Goal: Task Accomplishment & Management: Manage account settings

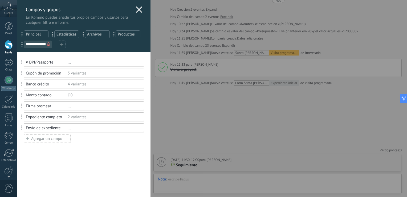
click at [253, 160] on div "**********" at bounding box center [212, 98] width 390 height 197
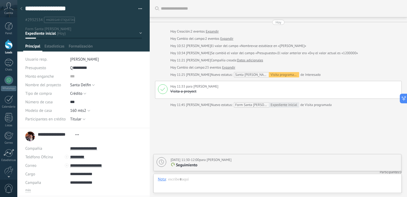
scroll to position [22, 0]
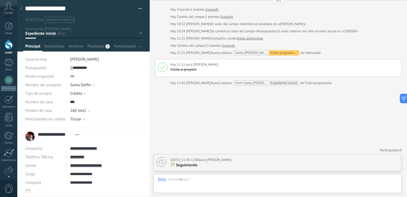
click at [260, 141] on div "Buscar Carga más [DATE] [DATE] Creación: 2 eventos Expandir [DATE] Cambio del c…" at bounding box center [278, 87] width 257 height 219
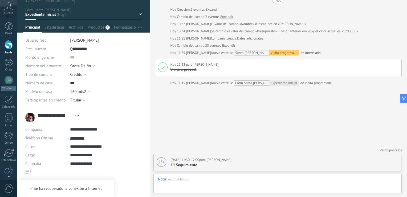
scroll to position [19, 0]
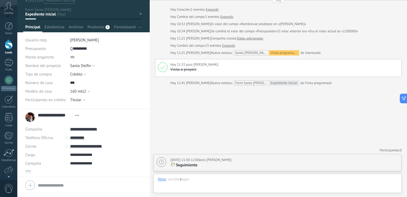
click at [209, 166] on p "Seguimiento" at bounding box center [284, 164] width 228 height 5
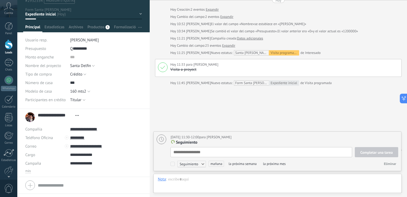
scroll to position [5, 0]
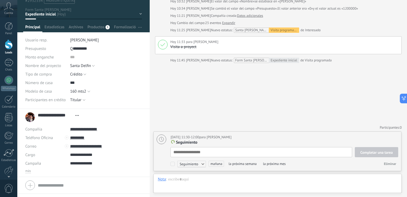
type textarea "**********"
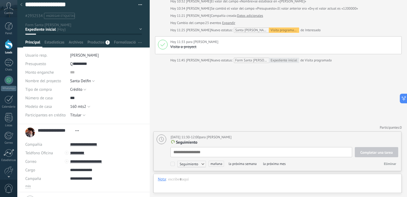
scroll to position [0, 0]
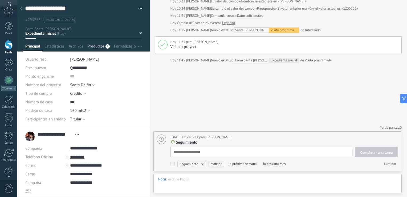
click at [100, 46] on span "Productos" at bounding box center [95, 48] width 17 height 8
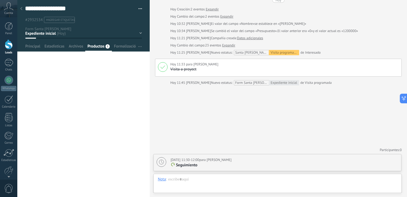
scroll to position [22, 0]
click at [76, 44] on span "Archivos" at bounding box center [76, 48] width 14 height 8
click at [266, 18] on div "[DATE] Cambio del campo: 2 eventos Expandir" at bounding box center [284, 16] width 229 height 5
click at [60, 43] on div at bounding box center [83, 25] width 133 height 51
click at [60, 47] on span "Estadísticas" at bounding box center [54, 48] width 20 height 8
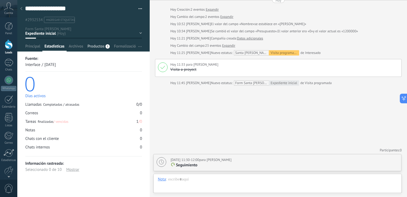
click at [99, 45] on span "Productos" at bounding box center [95, 48] width 17 height 8
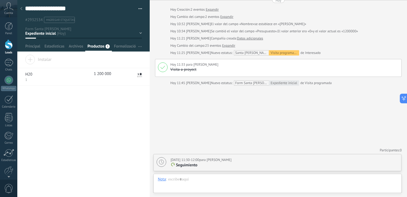
click at [261, 6] on div "[DATE] [DATE] Creación: 2 eventos Expandir [DATE] Cambio del campo: 2 eventos E…" at bounding box center [278, 42] width 247 height 88
click at [265, 12] on div "[DATE] [DATE] Creación: 2 eventos Expandir [DATE] Cambio del campo: 2 eventos E…" at bounding box center [278, 42] width 247 height 88
click at [110, 122] on div "**********" at bounding box center [83, 126] width 132 height 142
click at [113, 44] on div "Formalización" at bounding box center [126, 48] width 28 height 8
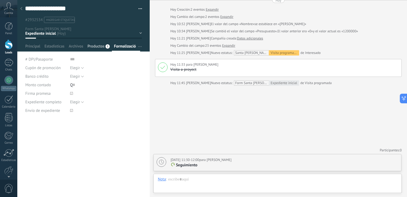
click at [94, 47] on span "Productos" at bounding box center [95, 48] width 17 height 8
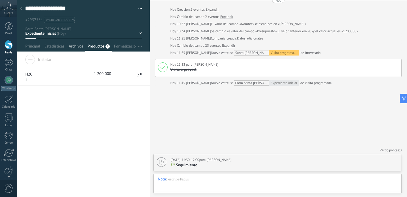
click at [78, 48] on span "Archivos" at bounding box center [76, 48] width 14 height 8
click at [50, 48] on span "Estadísticas" at bounding box center [54, 48] width 20 height 8
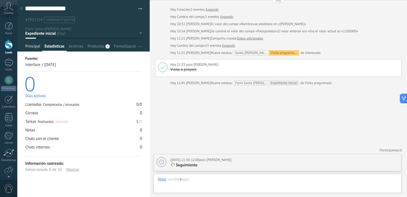
click at [25, 45] on div "Principal" at bounding box center [32, 48] width 19 height 8
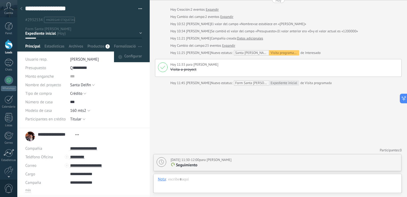
click at [140, 44] on span "button" at bounding box center [139, 46] width 3 height 10
click at [134, 54] on span "Configurar" at bounding box center [133, 56] width 18 height 11
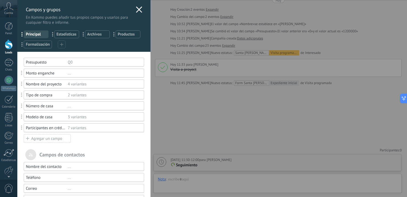
drag, startPoint x: 43, startPoint y: 43, endPoint x: 58, endPoint y: 32, distance: 18.2
click at [58, 32] on div "**********" at bounding box center [83, 38] width 133 height 27
drag, startPoint x: 21, startPoint y: 45, endPoint x: 56, endPoint y: 36, distance: 36.4
click at [42, 35] on span "Principal" at bounding box center [36, 34] width 21 height 5
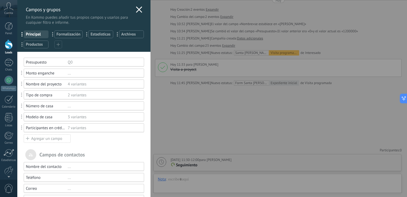
click at [42, 35] on span "Principal" at bounding box center [36, 34] width 21 height 5
click at [118, 63] on div "Q0" at bounding box center [104, 62] width 72 height 5
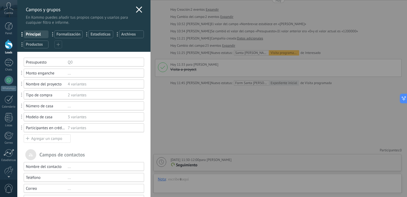
click at [62, 32] on span "Formalización" at bounding box center [68, 34] width 24 height 5
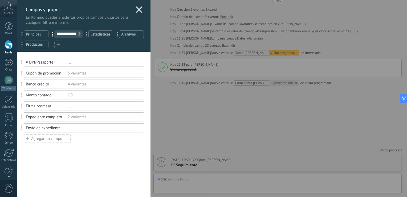
click at [231, 43] on div "**********" at bounding box center [212, 98] width 390 height 197
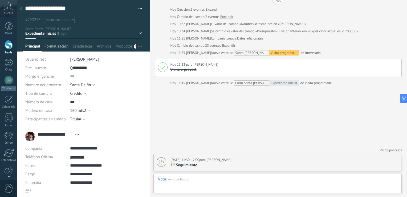
click at [61, 49] on span "Formalización" at bounding box center [56, 48] width 24 height 8
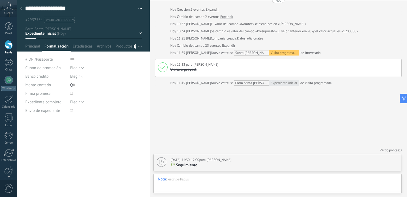
click at [99, 124] on div "**********" at bounding box center [83, 157] width 132 height 77
click at [63, 132] on div "**********" at bounding box center [83, 157] width 132 height 77
click at [138, 45] on span "button" at bounding box center [139, 46] width 3 height 10
click at [137, 54] on span "Configurar" at bounding box center [133, 56] width 18 height 11
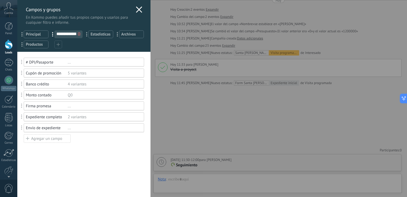
click at [50, 142] on div "Agregar un campo" at bounding box center [47, 138] width 47 height 9
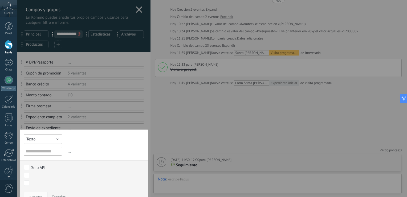
click at [52, 139] on button "Texto" at bounding box center [43, 139] width 38 height 10
click at [35, 184] on span "Día" at bounding box center [43, 184] width 44 height 5
click at [54, 149] on input "text" at bounding box center [43, 151] width 38 height 9
type input "**********"
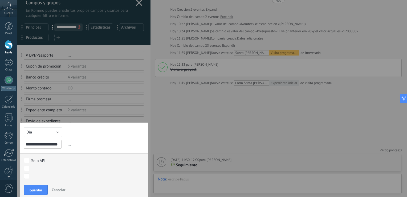
scroll to position [9, 0]
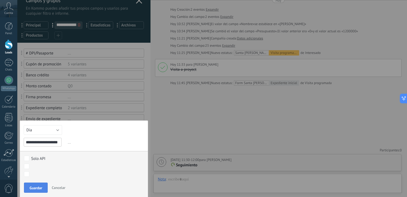
click at [29, 188] on button "Guardar" at bounding box center [36, 187] width 24 height 10
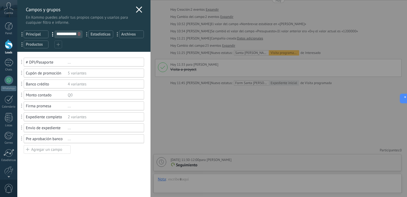
scroll to position [0, 0]
click at [64, 166] on div "Usted ha alcanzado la cantidad máxima de los campos añadidos en la tarifa Perio…" at bounding box center [83, 124] width 133 height 145
click at [55, 148] on div "Agregar un campo" at bounding box center [47, 149] width 47 height 9
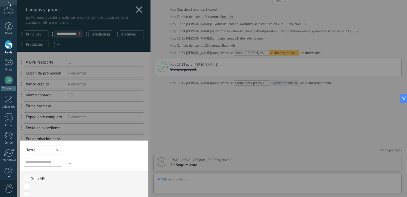
click at [68, 148] on div "Texto Número Interruptor Selección Multiselección Día URL Texto Largo Interrupt…" at bounding box center [84, 178] width 128 height 77
click at [56, 150] on button "Texto" at bounding box center [43, 150] width 38 height 10
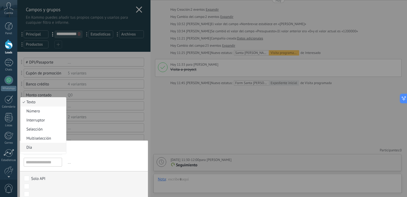
click at [43, 146] on span "Día" at bounding box center [43, 147] width 44 height 5
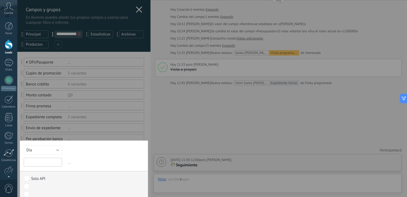
click at [47, 160] on input "text" at bounding box center [43, 161] width 38 height 9
click at [46, 164] on input "text" at bounding box center [43, 161] width 38 height 9
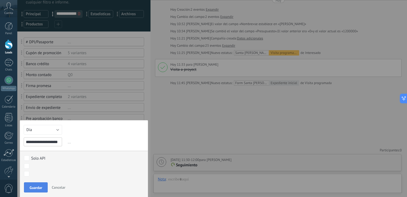
type input "**********"
click at [36, 186] on span "Guardar" at bounding box center [36, 187] width 13 height 4
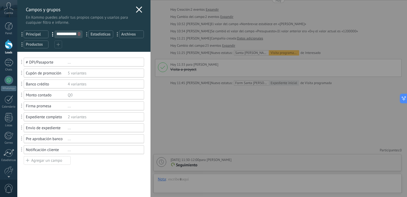
scroll to position [0, 0]
click at [45, 163] on div "Agregar un campo" at bounding box center [47, 160] width 47 height 9
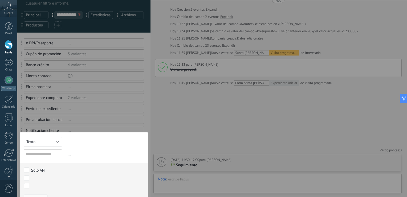
scroll to position [31, 0]
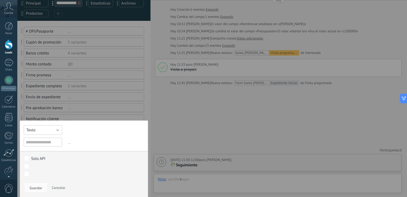
click at [56, 130] on button "Texto" at bounding box center [43, 130] width 38 height 10
click at [47, 155] on span "Selección" at bounding box center [43, 156] width 44 height 5
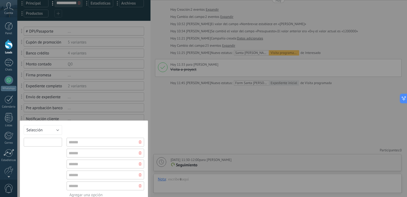
click at [47, 139] on input "text" at bounding box center [43, 141] width 38 height 9
type input "**********"
type input "*******"
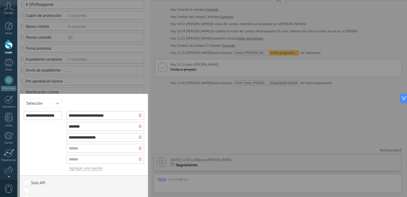
type input "**********"
click at [139, 148] on icon at bounding box center [140, 147] width 3 height 3
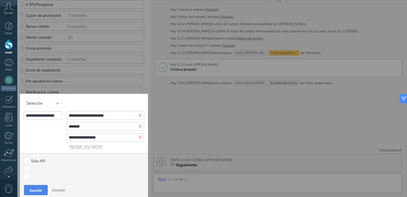
click at [32, 190] on span "Guardar" at bounding box center [36, 190] width 13 height 4
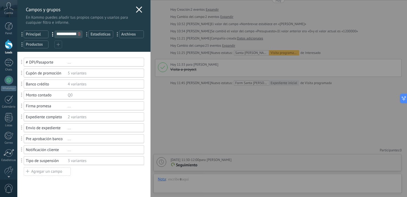
scroll to position [0, 0]
click at [49, 172] on div "Agregar un campo" at bounding box center [47, 171] width 47 height 9
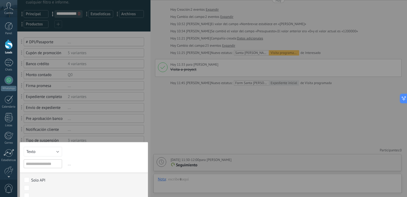
scroll to position [42, 0]
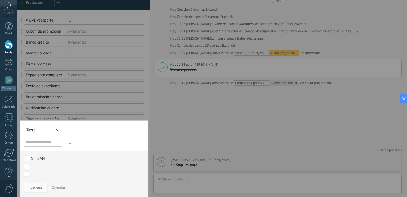
click at [58, 131] on button "Texto" at bounding box center [43, 130] width 38 height 10
click at [40, 173] on span "Día" at bounding box center [43, 175] width 44 height 5
click at [42, 145] on input "text" at bounding box center [43, 141] width 38 height 9
type input "**********"
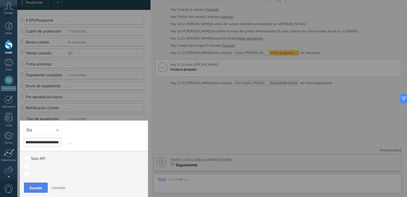
click at [42, 188] on button "Guardar" at bounding box center [36, 187] width 24 height 10
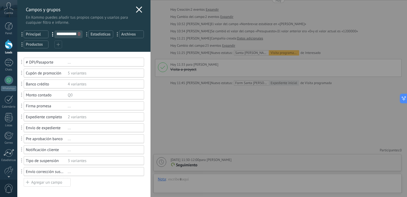
scroll to position [0, 0]
click at [42, 183] on div "Agregar un campo" at bounding box center [47, 182] width 47 height 9
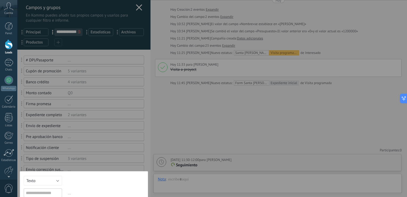
scroll to position [53, 0]
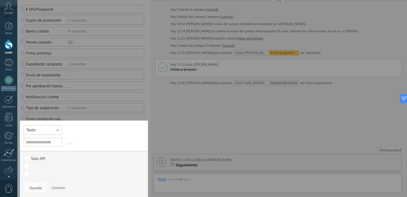
click at [55, 131] on button "Texto" at bounding box center [43, 130] width 38 height 10
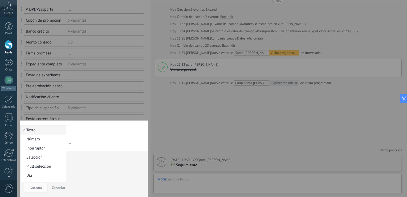
click at [41, 173] on span "Día" at bounding box center [43, 175] width 44 height 5
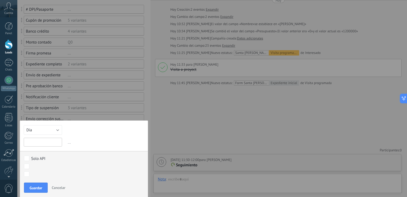
click at [44, 141] on input "text" at bounding box center [43, 141] width 38 height 9
type input "*"
type input "**********"
click at [38, 183] on button "Guardar" at bounding box center [36, 187] width 24 height 10
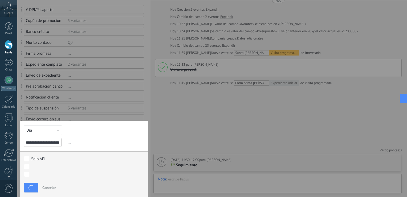
scroll to position [10, 0]
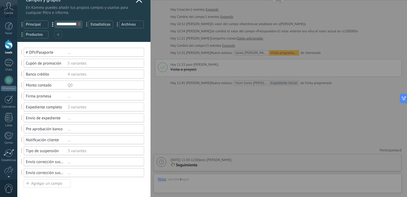
click at [50, 174] on div "Envío corrección suspensión" at bounding box center [47, 172] width 42 height 5
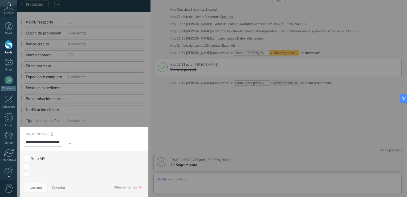
click at [60, 143] on input "**********" at bounding box center [43, 141] width 38 height 9
click at [56, 140] on input "**********" at bounding box center [43, 141] width 38 height 9
type input "*"
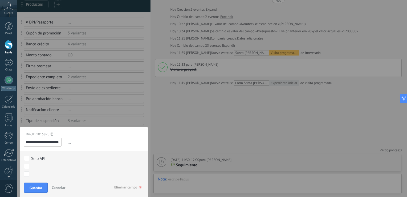
scroll to position [0, 15]
type input "**********"
click at [35, 186] on span "Guardar" at bounding box center [36, 188] width 13 height 4
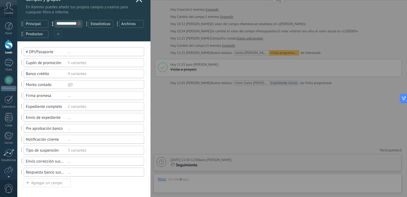
scroll to position [10, 0]
click at [49, 184] on div "Agregar un campo" at bounding box center [47, 183] width 47 height 9
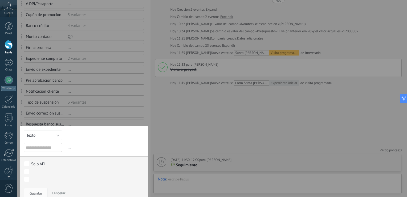
scroll to position [64, 0]
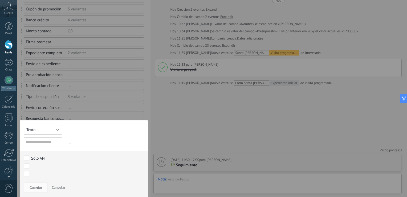
click at [60, 130] on button "Texto" at bounding box center [43, 130] width 38 height 10
click at [30, 173] on span "Día" at bounding box center [43, 174] width 44 height 5
click at [48, 139] on input "text" at bounding box center [43, 141] width 38 height 9
type input "**********"
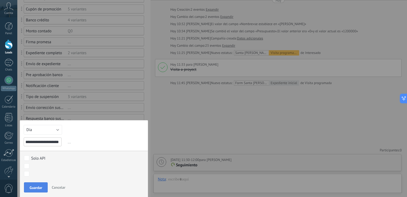
click at [35, 191] on button "Guardar" at bounding box center [36, 187] width 24 height 10
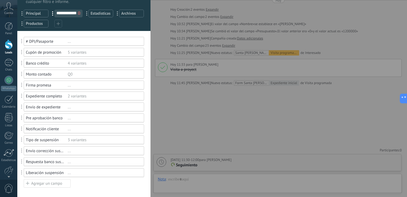
click at [37, 184] on div "Agregar un campo" at bounding box center [47, 183] width 47 height 9
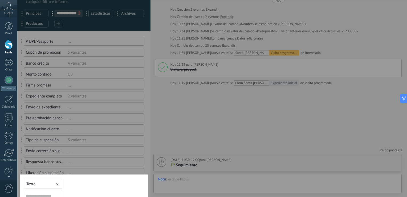
scroll to position [63, 0]
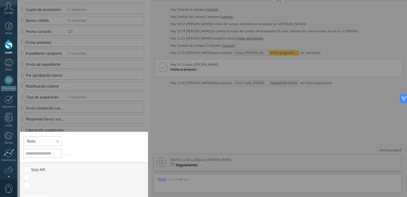
click at [33, 139] on span "Texto" at bounding box center [30, 141] width 9 height 5
click at [36, 187] on span "Día" at bounding box center [43, 186] width 44 height 5
click at [44, 155] on input "text" at bounding box center [43, 153] width 38 height 9
type input "*"
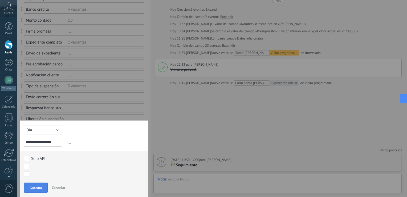
type input "**********"
click at [36, 189] on button "Guardar" at bounding box center [36, 187] width 24 height 10
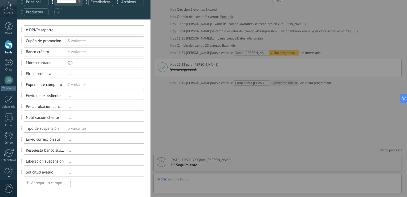
scroll to position [32, 0]
click at [35, 182] on div "Agregar un campo" at bounding box center [47, 183] width 47 height 9
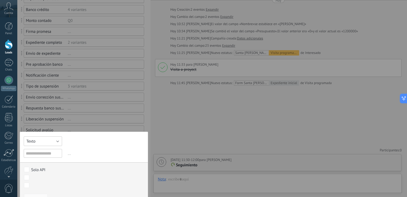
click at [38, 139] on button "Texto" at bounding box center [43, 141] width 38 height 10
click at [36, 184] on span "Día" at bounding box center [43, 186] width 44 height 5
click at [45, 149] on input "text" at bounding box center [43, 153] width 38 height 9
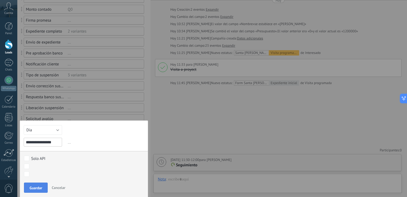
type input "**********"
click at [36, 184] on button "Guardar" at bounding box center [36, 187] width 24 height 10
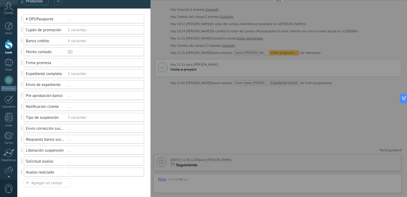
scroll to position [43, 0]
click at [39, 182] on div "Agregar un campo" at bounding box center [47, 183] width 47 height 9
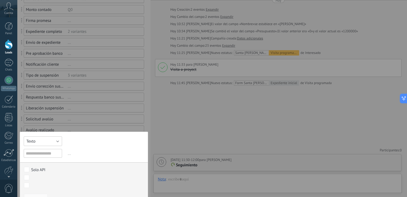
click at [48, 143] on button "Texto" at bounding box center [43, 141] width 38 height 10
click at [48, 183] on li "Día" at bounding box center [44, 186] width 46 height 9
click at [55, 147] on div "Texto Número Interruptor Selección Multiselección Día URL Texto Largo Interrupt…" at bounding box center [84, 169] width 128 height 77
click at [56, 150] on input "text" at bounding box center [43, 153] width 38 height 9
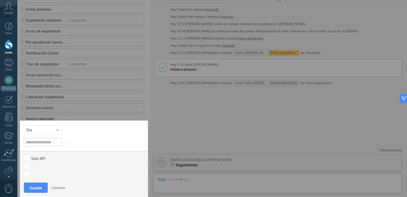
click at [64, 187] on span "Cancelar" at bounding box center [59, 187] width 14 height 5
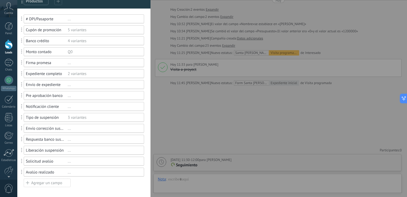
scroll to position [43, 0]
click at [47, 184] on div "Agregar un campo" at bounding box center [47, 183] width 47 height 9
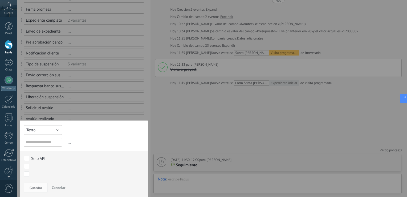
click at [44, 132] on button "Texto" at bounding box center [43, 130] width 38 height 10
click at [40, 177] on span "Día" at bounding box center [43, 175] width 44 height 5
click at [48, 141] on input "text" at bounding box center [43, 141] width 38 height 9
type input "**********"
click at [38, 189] on span "Guardar" at bounding box center [36, 188] width 13 height 4
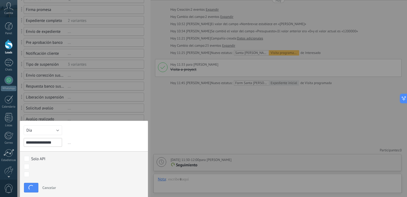
scroll to position [54, 0]
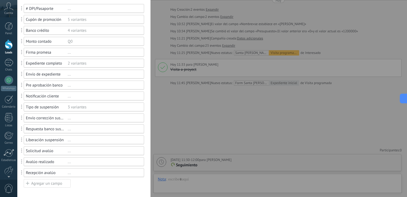
click at [40, 184] on div "Agregar un campo" at bounding box center [47, 183] width 47 height 9
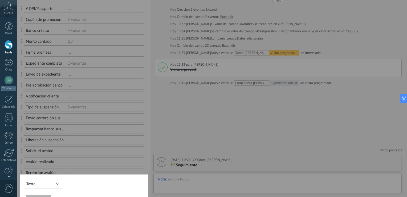
scroll to position [96, 0]
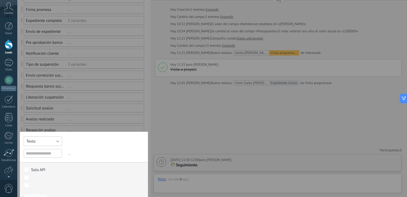
click at [41, 138] on button "Texto" at bounding box center [43, 141] width 38 height 10
click at [37, 188] on span "Día" at bounding box center [43, 186] width 44 height 5
click at [46, 156] on input "text" at bounding box center [43, 153] width 38 height 9
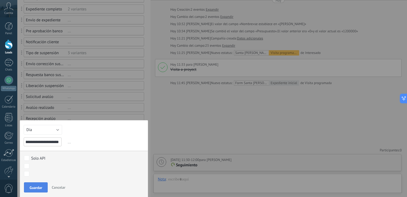
type input "**********"
click at [38, 186] on span "Guardar" at bounding box center [36, 187] width 13 height 4
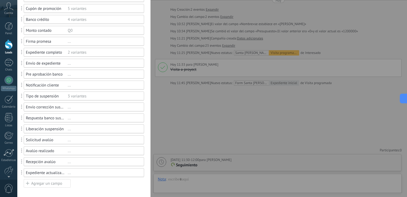
click at [51, 185] on div "Agregar un campo" at bounding box center [47, 183] width 47 height 9
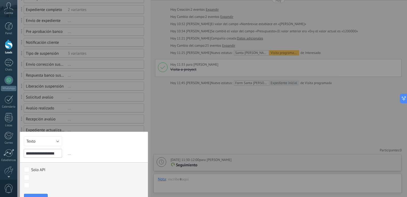
type input "**********"
click at [53, 145] on button "Texto" at bounding box center [43, 141] width 38 height 10
click at [41, 185] on span "Día" at bounding box center [43, 186] width 44 height 5
click at [41, 194] on button "Guardar" at bounding box center [36, 198] width 24 height 10
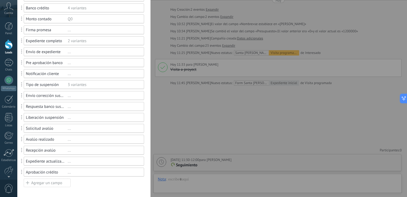
scroll to position [75, 0]
click at [44, 184] on div "Agregar un campo" at bounding box center [47, 183] width 47 height 9
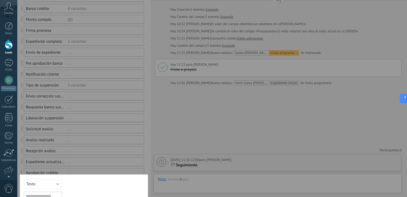
scroll to position [107, 0]
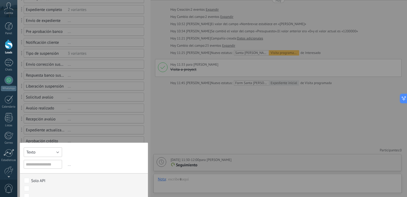
click at [42, 152] on button "Texto" at bounding box center [43, 152] width 38 height 10
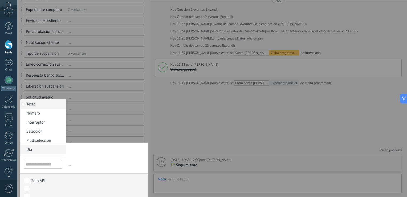
click at [40, 149] on span "Día" at bounding box center [43, 149] width 44 height 5
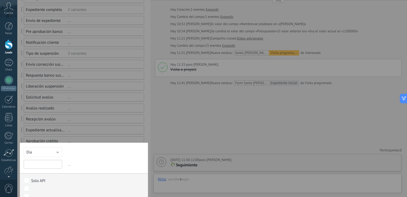
click at [40, 165] on input "text" at bounding box center [43, 164] width 38 height 9
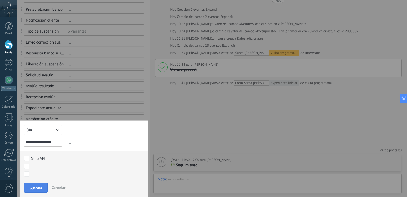
type input "**********"
click at [38, 187] on span "Guardar" at bounding box center [36, 188] width 13 height 4
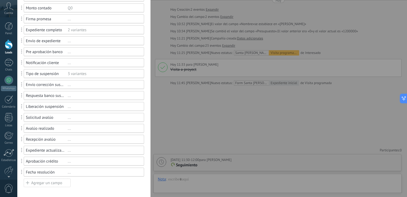
scroll to position [86, 0]
click at [24, 186] on div "Agregar un campo" at bounding box center [47, 183] width 47 height 9
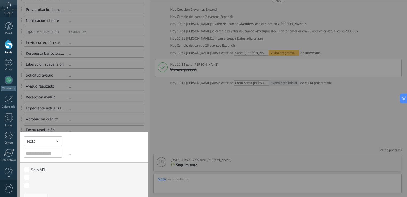
click at [39, 139] on button "Texto" at bounding box center [43, 141] width 38 height 10
click at [36, 187] on span "Día" at bounding box center [43, 186] width 44 height 5
click at [49, 155] on input "text" at bounding box center [43, 153] width 38 height 9
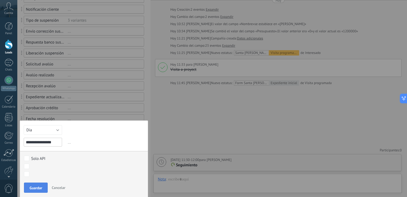
type input "**********"
click at [42, 186] on span "Guardar" at bounding box center [36, 188] width 13 height 4
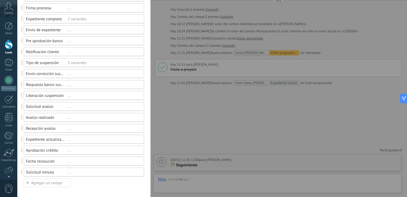
scroll to position [97, 0]
click at [32, 186] on div "Agregar un campo" at bounding box center [47, 183] width 47 height 9
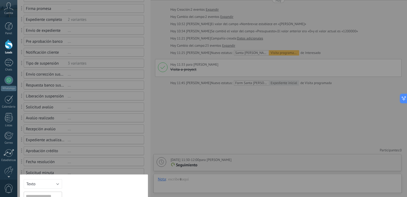
scroll to position [140, 0]
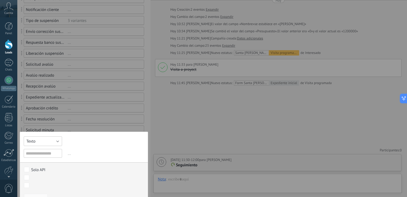
click at [44, 140] on button "Texto" at bounding box center [43, 141] width 38 height 10
click at [34, 185] on span "Día" at bounding box center [43, 186] width 44 height 5
click at [41, 156] on input "text" at bounding box center [43, 153] width 38 height 9
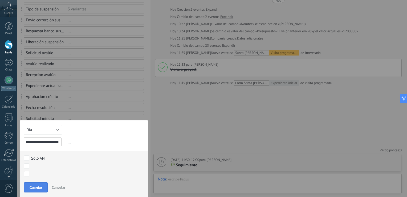
type input "**********"
click at [36, 186] on span "Guardar" at bounding box center [36, 187] width 13 height 4
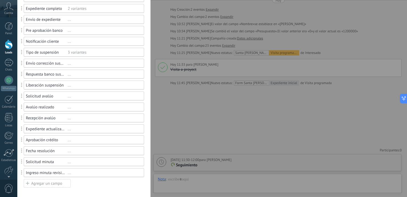
click at [44, 183] on div "Agregar un campo" at bounding box center [47, 183] width 47 height 9
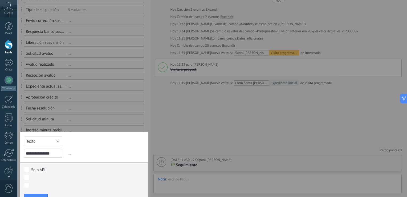
scroll to position [162, 0]
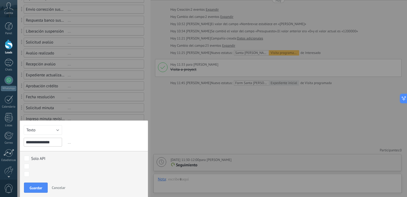
type input "**********"
click at [46, 133] on button "Texto" at bounding box center [43, 130] width 38 height 10
click at [35, 171] on li "Día" at bounding box center [44, 174] width 46 height 9
click at [41, 182] on button "Guardar" at bounding box center [36, 187] width 24 height 10
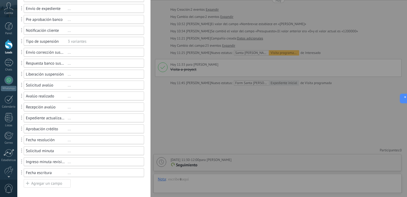
click at [60, 184] on div "Agregar un campo" at bounding box center [47, 183] width 47 height 9
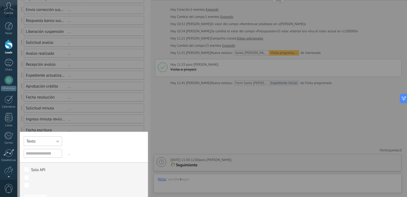
click at [51, 139] on button "Texto" at bounding box center [43, 141] width 38 height 10
click at [36, 185] on span "Día" at bounding box center [43, 186] width 44 height 5
click at [40, 156] on input "text" at bounding box center [43, 153] width 38 height 9
type input "**********"
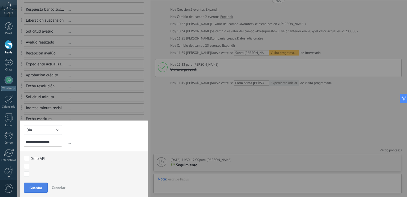
click at [39, 186] on span "Guardar" at bounding box center [36, 188] width 13 height 4
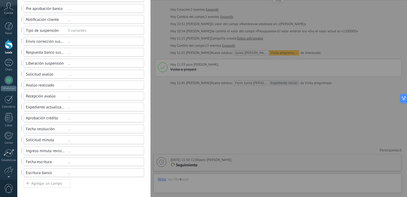
click at [50, 181] on div "Agregar un campo" at bounding box center [47, 183] width 47 height 9
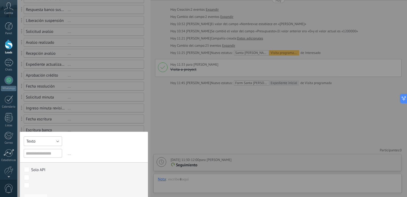
click at [51, 139] on button "Texto" at bounding box center [43, 141] width 38 height 10
click at [32, 184] on span "Día" at bounding box center [43, 186] width 44 height 5
click at [42, 154] on input "text" at bounding box center [43, 153] width 38 height 9
type input "*"
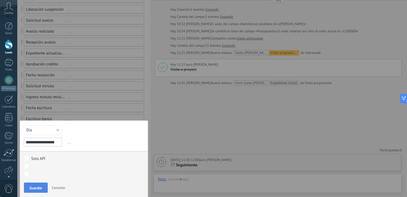
type input "**********"
click at [40, 186] on span "Guardar" at bounding box center [36, 188] width 13 height 4
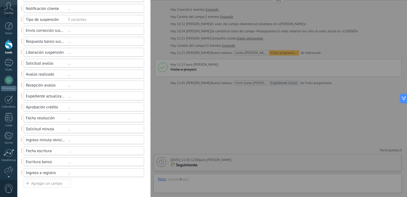
click at [39, 184] on div "Agregar un campo" at bounding box center [47, 183] width 47 height 9
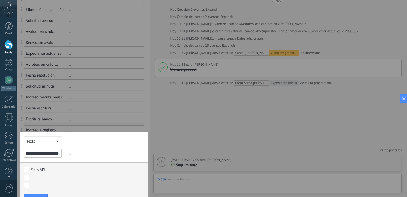
scroll to position [0, 10]
type input "**********"
click at [59, 140] on button "Texto" at bounding box center [43, 141] width 38 height 10
click at [40, 186] on span "Día" at bounding box center [43, 186] width 44 height 5
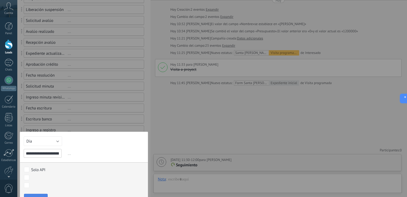
click at [38, 195] on button "Guardar" at bounding box center [36, 198] width 24 height 10
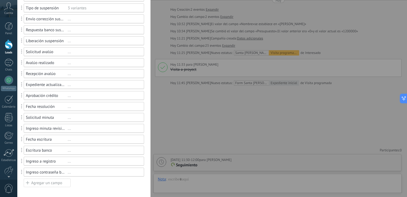
scroll to position [152, 0]
click at [47, 182] on div "Agregar un campo" at bounding box center [47, 183] width 47 height 9
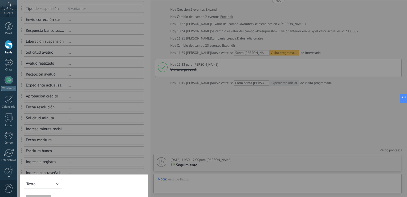
scroll to position [184, 0]
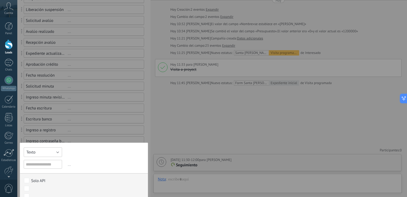
click at [45, 154] on button "Texto" at bounding box center [43, 152] width 38 height 10
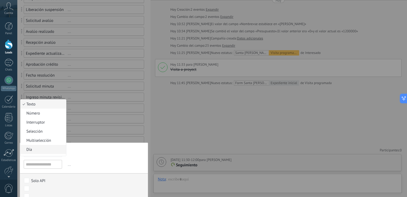
click at [38, 148] on span "Día" at bounding box center [43, 149] width 44 height 5
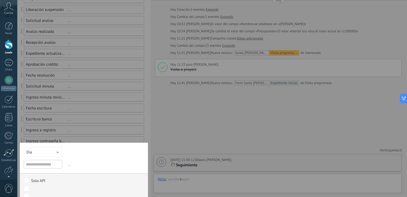
click at [36, 169] on div "Texto Número Interruptor Selección Multiselección Día URL Texto Largo Interrupt…" at bounding box center [84, 180] width 128 height 77
click at [36, 165] on input "text" at bounding box center [43, 164] width 38 height 9
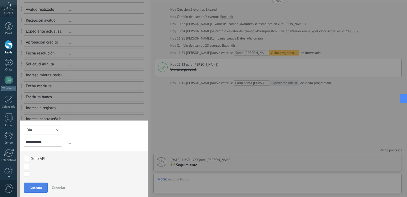
type input "**********"
click at [36, 186] on span "Guardar" at bounding box center [36, 188] width 13 height 4
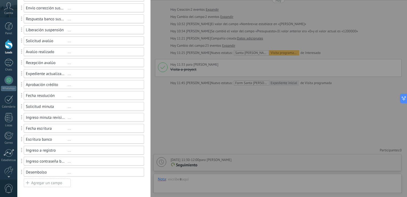
scroll to position [163, 0]
click at [31, 185] on div "Agregar un campo" at bounding box center [47, 183] width 47 height 9
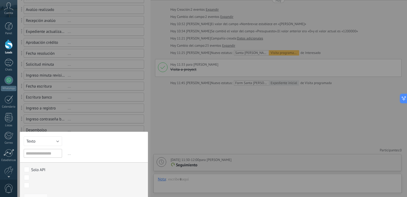
scroll to position [217, 0]
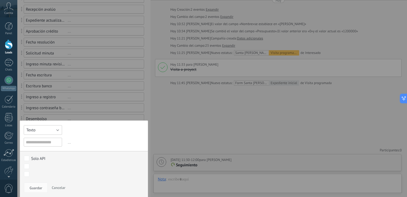
click at [42, 129] on button "Texto" at bounding box center [43, 130] width 38 height 10
click at [37, 173] on span "Día" at bounding box center [43, 175] width 44 height 5
click at [0, 0] on div "Contacto inicial Negociación Debate contractual Discusión de contrato Leads gan…" at bounding box center [0, 0] width 0 height 0
click at [42, 145] on div at bounding box center [212, 98] width 390 height 197
click at [43, 142] on input "text" at bounding box center [43, 141] width 38 height 9
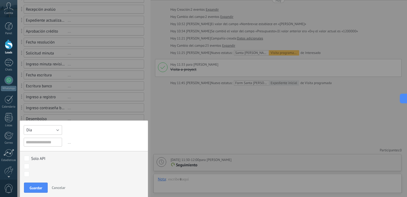
click at [48, 128] on button "Día" at bounding box center [43, 130] width 38 height 10
click at [43, 160] on span "Moneda" at bounding box center [43, 158] width 44 height 5
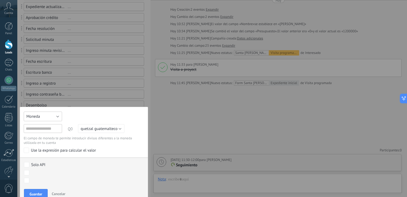
scroll to position [231, 0]
click at [56, 127] on input "text" at bounding box center [43, 127] width 38 height 9
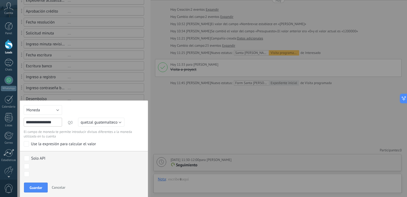
scroll to position [236, 0]
type input "**********"
click at [0, 0] on div "Contacto inicial Negociación Debate contractual Discusión de contrato Leads gan…" at bounding box center [0, 0] width 0 height 0
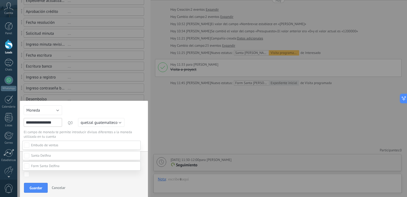
scroll to position [68, 0]
click at [51, 168] on span at bounding box center [45, 165] width 28 height 5
click at [0, 0] on label "Escriturado" at bounding box center [0, 0] width 0 height 0
click at [35, 187] on div "Contacto inicial Negociación Debate contractual Discusión de contrato Leads gan…" at bounding box center [81, 168] width 118 height 56
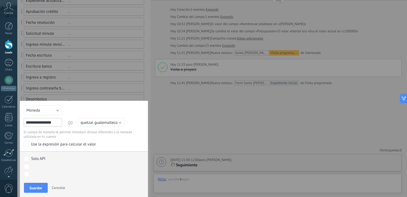
scroll to position [237, 0]
click at [44, 177] on label at bounding box center [81, 173] width 118 height 9
click at [0, 0] on ul "Expediente inicial Firma promesa Expediente crédito Suspensión Pre aprobado Ava…" at bounding box center [0, 0] width 0 height 0
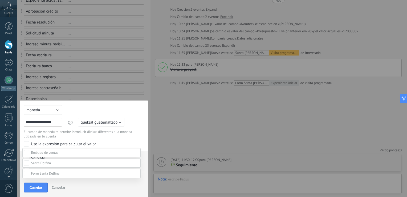
click at [74, 187] on div "Contacto inicial Negociación Debate contractual Discusión de contrato Leads gan…" at bounding box center [81, 172] width 118 height 49
click at [39, 184] on button "Guardar" at bounding box center [36, 187] width 24 height 10
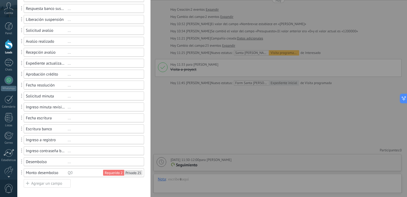
click at [29, 184] on icon at bounding box center [27, 183] width 3 height 7
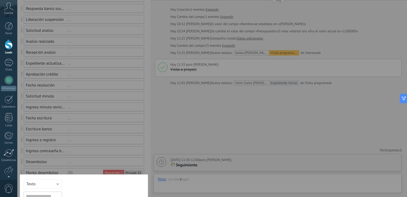
scroll to position [227, 0]
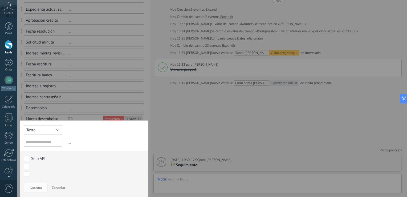
click at [39, 131] on button "Texto" at bounding box center [43, 130] width 38 height 10
click at [35, 174] on span "Día" at bounding box center [43, 175] width 44 height 5
click at [41, 144] on input "text" at bounding box center [43, 141] width 38 height 9
type input "**********"
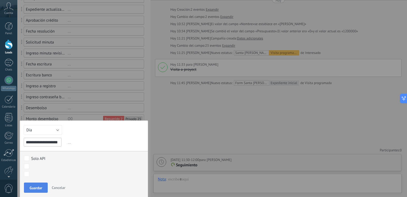
click at [37, 183] on button "Guardar" at bounding box center [36, 187] width 24 height 10
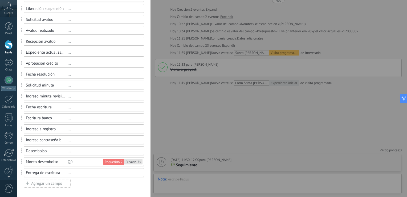
click at [261, 19] on div "**********" at bounding box center [212, 98] width 390 height 197
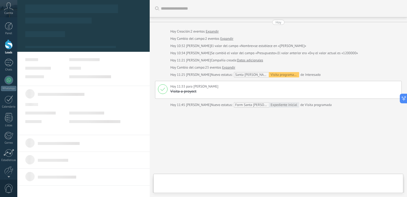
type textarea "**********"
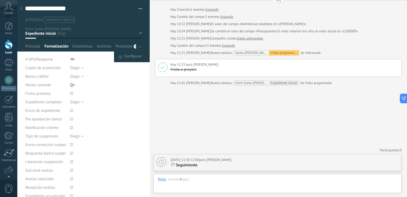
click at [141, 47] on button "button" at bounding box center [140, 46] width 8 height 10
click at [138, 53] on span "Configurar" at bounding box center [133, 56] width 18 height 11
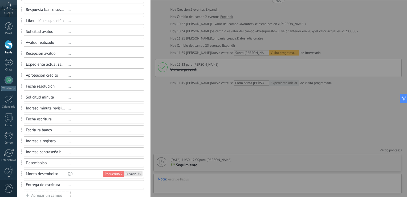
scroll to position [185, 0]
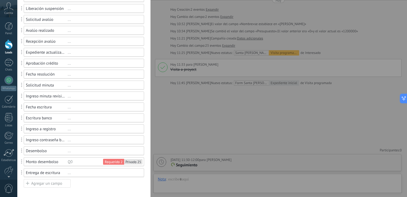
click at [44, 182] on div "Agregar un campo" at bounding box center [47, 183] width 47 height 9
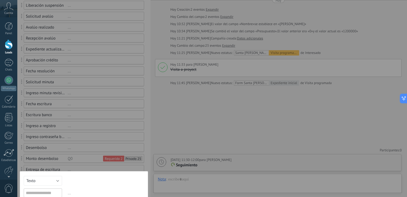
scroll to position [239, 0]
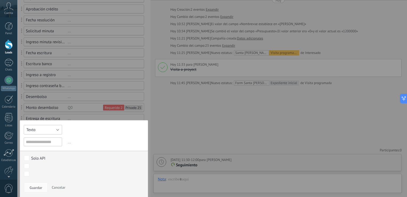
click at [53, 129] on button "Texto" at bounding box center [43, 130] width 38 height 10
click at [47, 175] on span "Día" at bounding box center [43, 174] width 44 height 5
click at [47, 139] on input "text" at bounding box center [43, 141] width 38 height 9
type input "**********"
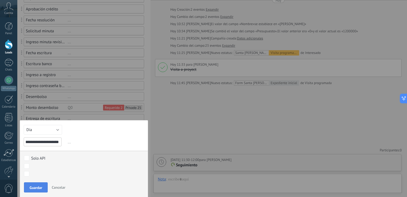
click at [40, 185] on span "Guardar" at bounding box center [36, 187] width 13 height 4
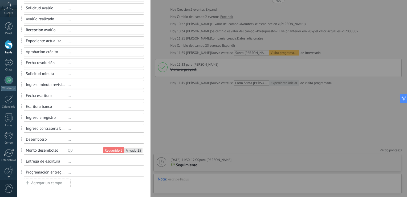
scroll to position [196, 0]
click at [202, 139] on div "**********" at bounding box center [212, 98] width 390 height 197
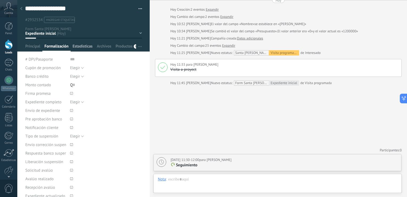
click at [87, 46] on span "Estadísticas" at bounding box center [83, 48] width 20 height 8
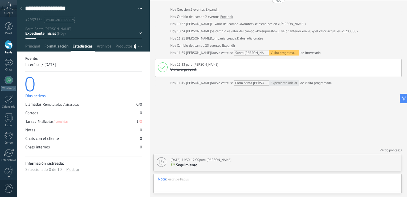
click at [64, 49] on span "Formalización" at bounding box center [56, 48] width 24 height 8
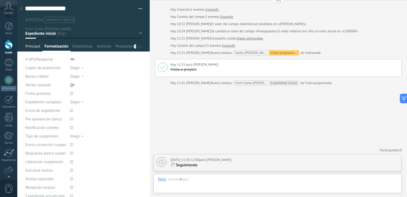
click at [35, 45] on span "Principal" at bounding box center [32, 48] width 15 height 8
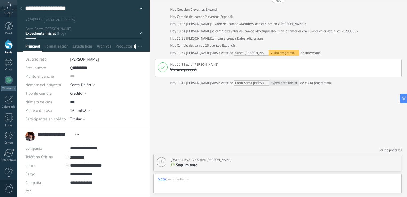
scroll to position [75, 0]
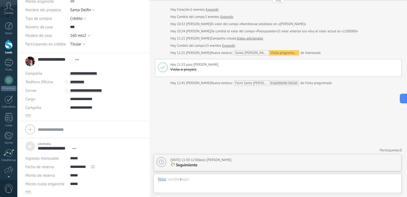
click at [29, 194] on li "**********" at bounding box center [83, 167] width 132 height 59
click at [29, 190] on span "más" at bounding box center [28, 191] width 6 height 4
type textarea "***"
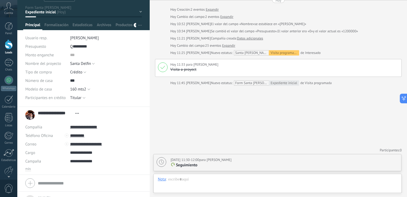
scroll to position [20, 0]
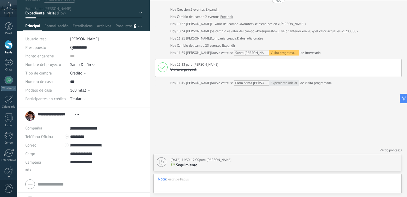
click at [250, 122] on div "Buscar Carga más [DATE] [DATE] Creación: 2 eventos Expandir [DATE] Cambio del c…" at bounding box center [278, 87] width 257 height 219
click at [253, 150] on div "Participantes: 0 Agregar usuario Bots: 0" at bounding box center [278, 149] width 247 height 9
click at [304, 98] on div "Buscar Carga más [DATE] [DATE] Creación: 2 eventos Expandir [DATE] Cambio del c…" at bounding box center [278, 87] width 257 height 219
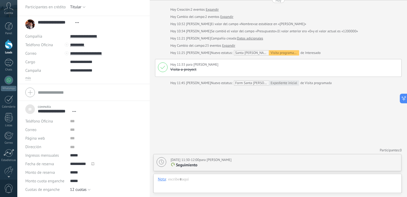
scroll to position [0, 0]
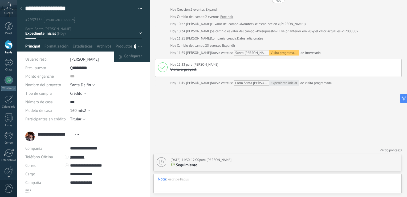
click at [143, 46] on div "Configurar" at bounding box center [143, 46] width 14 height 10
click at [141, 54] on li "Configurar" at bounding box center [132, 56] width 36 height 11
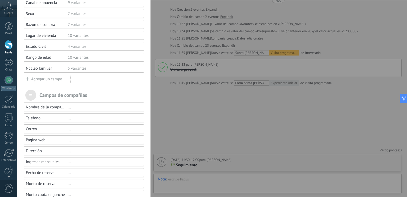
scroll to position [283, 0]
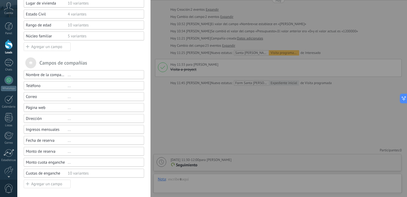
click at [68, 130] on div "..." at bounding box center [104, 129] width 72 height 5
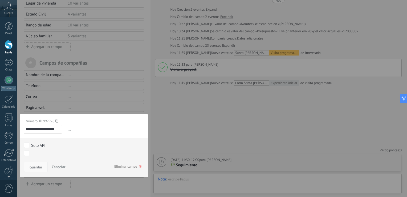
click at [39, 166] on span "Guardar" at bounding box center [36, 167] width 13 height 4
click at [64, 166] on span "Cancelar" at bounding box center [59, 166] width 14 height 5
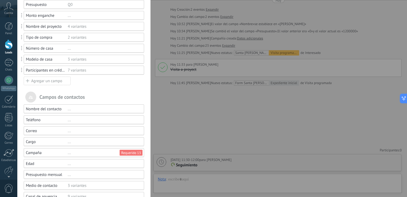
scroll to position [0, 0]
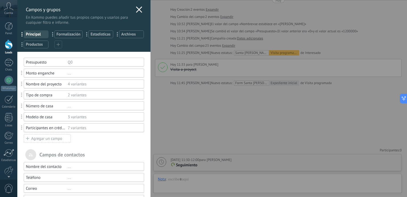
click at [125, 27] on div "**********" at bounding box center [83, 38] width 133 height 27
click at [140, 13] on div at bounding box center [139, 10] width 6 height 8
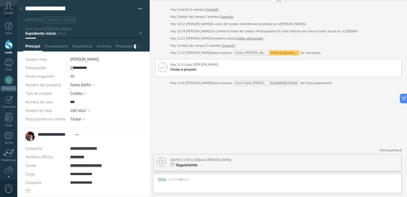
click at [357, 114] on div "Buscar Carga más [DATE] [DATE] Creación: 2 eventos Expandir [DATE] Cambio del c…" at bounding box center [278, 87] width 257 height 219
click at [248, 142] on div "Buscar Carga más [DATE] [DATE] Creación: 2 eventos Expandir [DATE] Cambio del c…" at bounding box center [278, 87] width 257 height 219
click at [0, 0] on div "Expediente inicial Firma promesa Expediente crédito Suspensión Pre aprobado [GE…" at bounding box center [0, 0] width 0 height 0
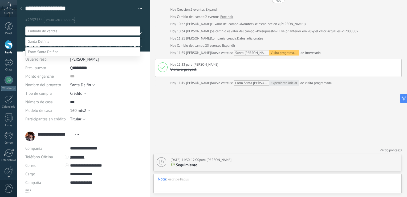
scroll to position [21, 0]
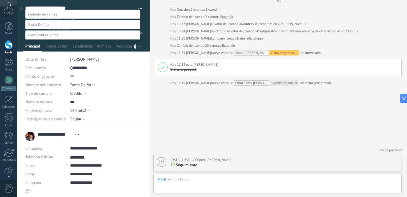
click at [17, 28] on div at bounding box center [212, 81] width 390 height 197
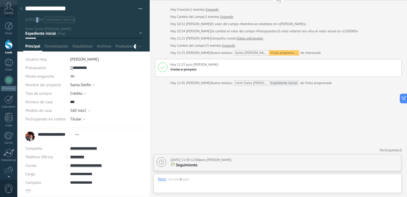
click at [37, 19] on span "#2932534" at bounding box center [33, 19] width 17 height 5
drag, startPoint x: 37, startPoint y: 19, endPoint x: 73, endPoint y: 19, distance: 36.0
click at [73, 19] on span "#agregar etiquetas" at bounding box center [60, 20] width 29 height 4
click at [19, 36] on div at bounding box center [83, 25] width 133 height 51
click at [55, 18] on span "#agregar etiquetas" at bounding box center [60, 20] width 29 height 4
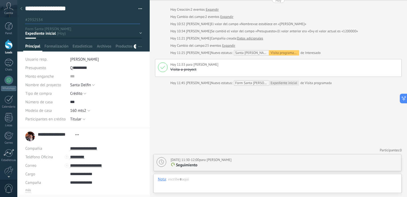
type input "*"
click at [105, 6] on textarea "**********" at bounding box center [79, 9] width 108 height 8
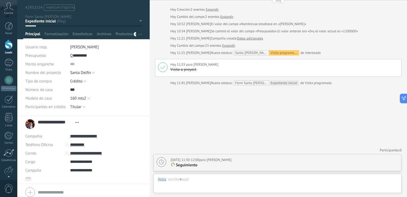
scroll to position [0, 0]
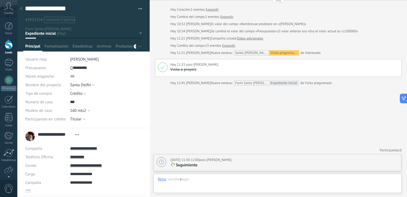
click at [196, 113] on div "Buscar Carga más [DATE] [DATE] Creación: 2 eventos Expandir [DATE] Cambio del c…" at bounding box center [278, 87] width 257 height 219
click at [9, 40] on div at bounding box center [9, 44] width 8 height 10
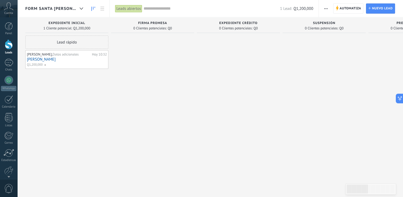
click at [69, 8] on span "Form Santa [PERSON_NAME]" at bounding box center [51, 8] width 52 height 5
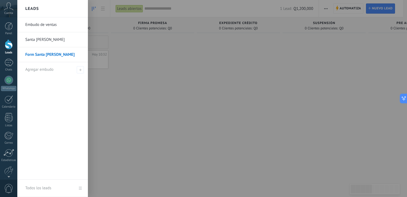
click at [50, 39] on link "Santa [PERSON_NAME]" at bounding box center [53, 39] width 57 height 15
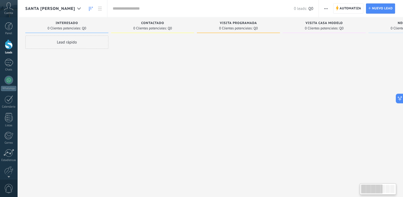
click at [115, 90] on div at bounding box center [152, 98] width 83 height 127
click at [128, 148] on div at bounding box center [152, 98] width 83 height 127
click at [75, 45] on div "Lead rápido" at bounding box center [66, 41] width 83 height 13
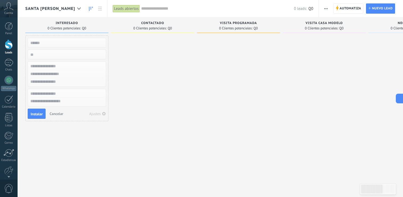
click at [165, 68] on div at bounding box center [152, 98] width 83 height 127
click at [57, 113] on span "Cancelar" at bounding box center [57, 113] width 14 height 5
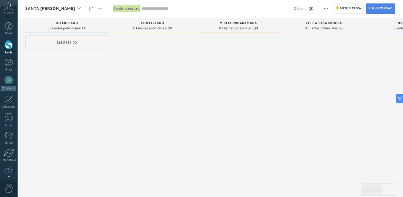
click at [373, 7] on span "Nuevo lead" at bounding box center [382, 9] width 21 height 10
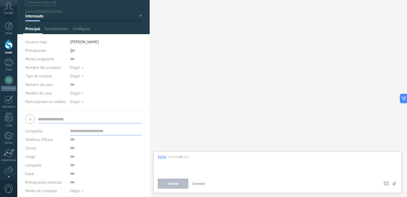
scroll to position [27, 0]
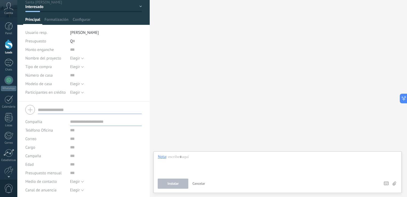
click at [65, 109] on input "text" at bounding box center [90, 109] width 104 height 9
type input "**********"
click at [92, 124] on input "text" at bounding box center [106, 121] width 72 height 9
click at [74, 134] on input "text" at bounding box center [106, 138] width 72 height 9
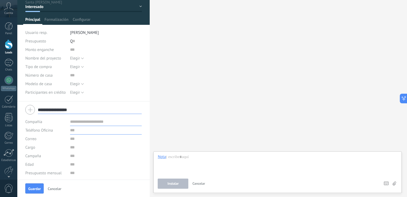
click at [76, 129] on input "text" at bounding box center [106, 130] width 72 height 9
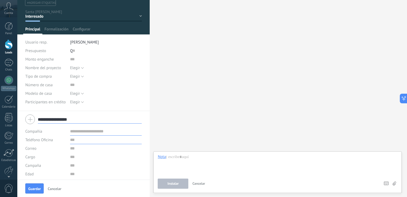
scroll to position [27, 0]
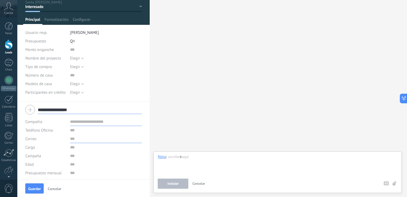
click at [75, 138] on input "text" at bounding box center [106, 138] width 72 height 9
type input "**********"
click at [72, 130] on input "text" at bounding box center [106, 130] width 72 height 9
type input "*********"
click at [78, 145] on input "text" at bounding box center [106, 147] width 72 height 9
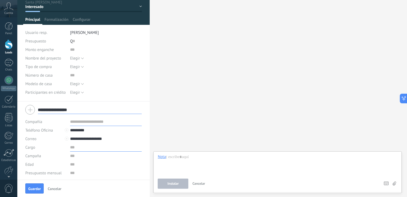
type input "*"
type input "**********"
click at [93, 156] on input "text" at bounding box center [106, 155] width 72 height 9
type input "**********"
click at [82, 167] on input "numeric" at bounding box center [106, 164] width 72 height 9
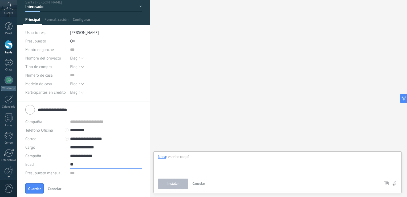
type input "**"
click at [79, 174] on input "numeric" at bounding box center [106, 172] width 72 height 9
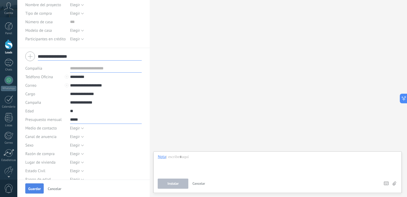
type input "*****"
click at [35, 191] on button "Guardar" at bounding box center [34, 188] width 18 height 10
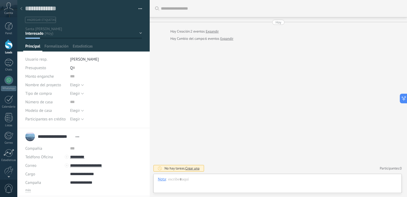
scroll to position [8, 0]
click at [32, 138] on div "**********" at bounding box center [53, 135] width 56 height 13
click at [42, 137] on input "**********" at bounding box center [55, 135] width 35 height 5
click at [30, 137] on div "**********" at bounding box center [78, 135] width 107 height 13
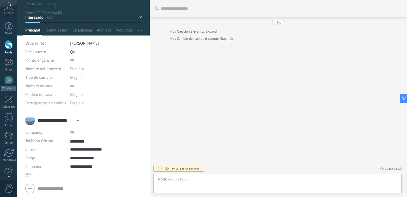
scroll to position [32, 0]
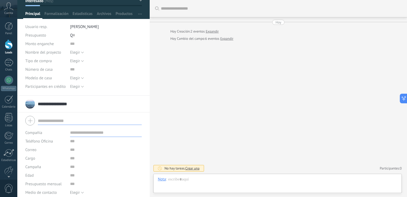
click at [113, 108] on div "**********" at bounding box center [83, 103] width 116 height 13
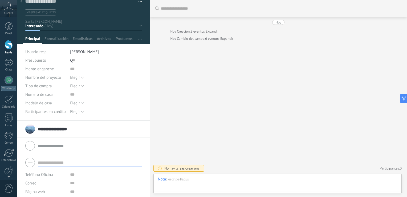
scroll to position [0, 0]
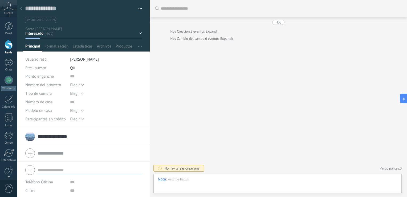
click at [192, 111] on div "Buscar Carga más [DATE] [DATE] Creación: 2 eventos Expandir [DATE] Cambio del c…" at bounding box center [278, 98] width 257 height 197
click at [178, 125] on div "Buscar Carga más [DATE] [DATE] Creación: 2 eventos Expandir [DATE] Cambio del c…" at bounding box center [278, 98] width 257 height 197
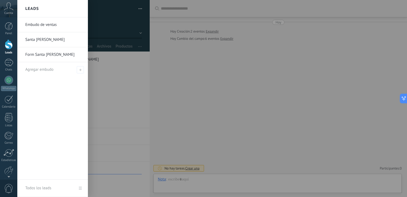
click at [6, 50] on link "Leads" at bounding box center [8, 46] width 17 height 15
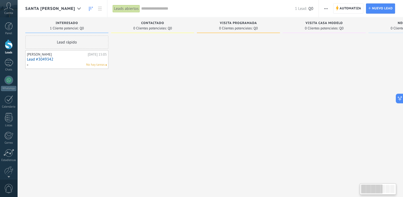
click at [123, 101] on div at bounding box center [152, 98] width 83 height 127
click at [75, 11] on div at bounding box center [79, 8] width 9 height 10
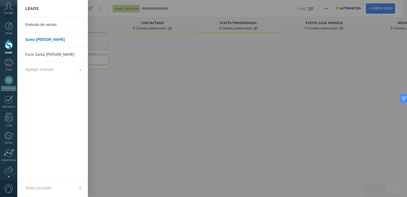
click at [50, 54] on link "Form Santa [PERSON_NAME]" at bounding box center [53, 54] width 57 height 15
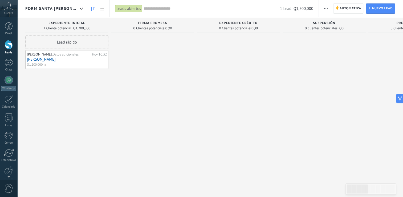
click at [50, 59] on link "[PERSON_NAME]" at bounding box center [67, 59] width 80 height 5
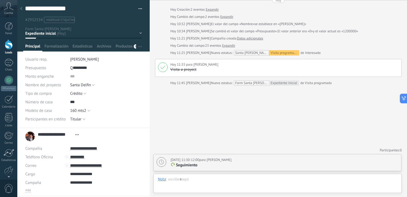
click at [9, 44] on div at bounding box center [9, 44] width 8 height 10
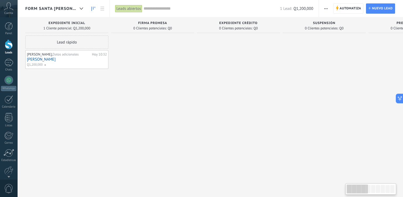
click at [50, 60] on link "[PERSON_NAME]" at bounding box center [67, 59] width 80 height 5
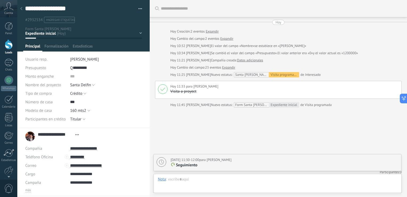
scroll to position [22, 0]
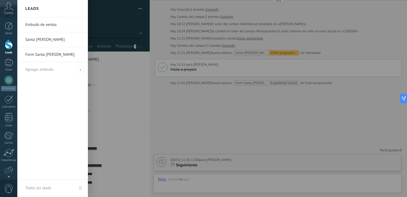
click at [8, 44] on div at bounding box center [9, 44] width 8 height 10
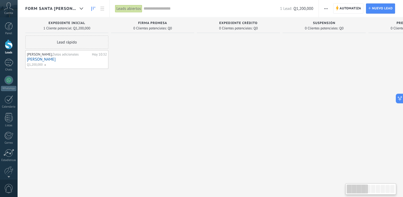
click at [33, 6] on span "Form Santa [PERSON_NAME]" at bounding box center [51, 8] width 52 height 5
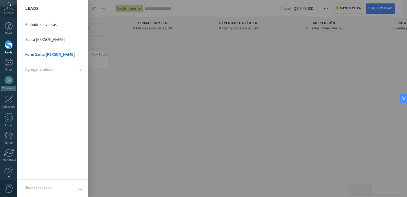
click at [37, 35] on link "Santa [PERSON_NAME]" at bounding box center [53, 39] width 57 height 15
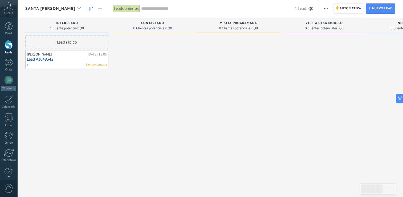
click at [51, 56] on div "[PERSON_NAME]" at bounding box center [56, 54] width 59 height 4
click at [53, 56] on div "[PERSON_NAME]" at bounding box center [56, 54] width 59 height 4
click at [48, 59] on link "Lead #3049342" at bounding box center [67, 59] width 80 height 5
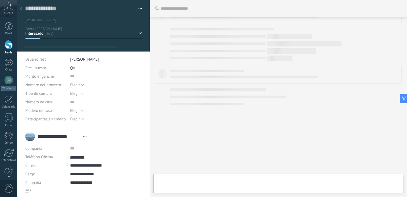
scroll to position [8, 0]
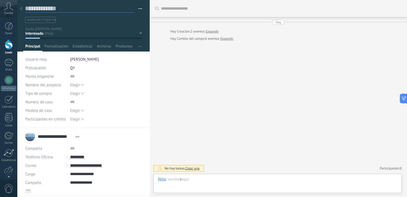
click at [65, 9] on textarea at bounding box center [79, 9] width 109 height 8
type textarea "*"
type textarea "**"
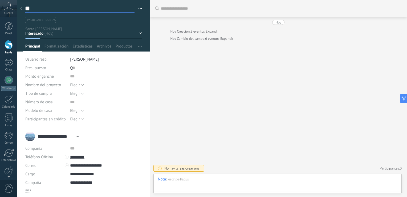
type textarea "***"
type textarea "****"
type textarea "*****"
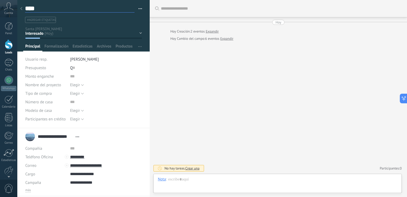
type textarea "*****"
type textarea "******"
type textarea "*******"
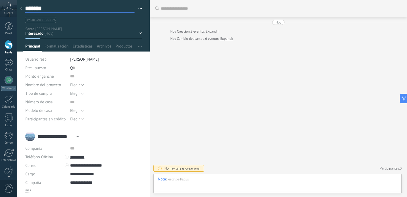
type textarea "********"
type textarea "*********"
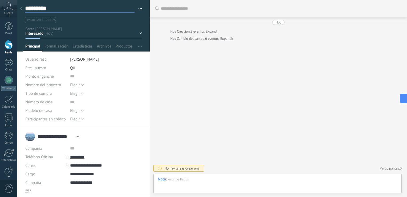
type textarea "*********"
type textarea "**********"
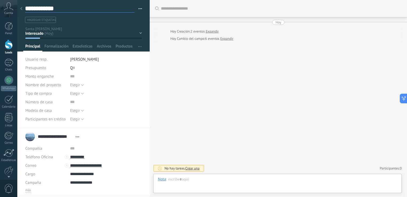
type textarea "**********"
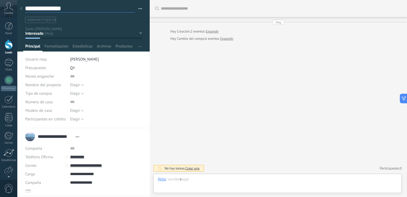
type textarea "**********"
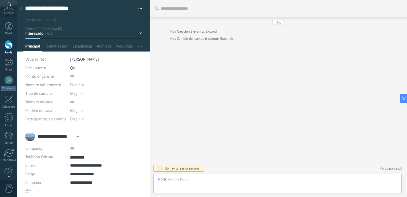
click at [130, 131] on div "**********" at bounding box center [83, 135] width 116 height 13
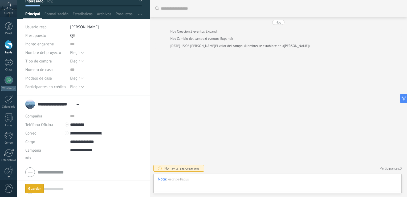
scroll to position [32, 0]
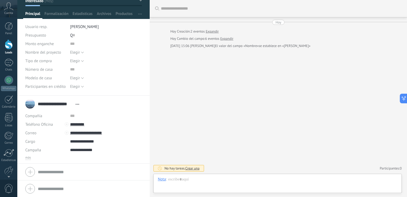
click at [60, 187] on form "Teléfono Oficina Ofic. directo Celular Fax Casa Otro Teléfono Oficina Llamar Co…" at bounding box center [83, 188] width 116 height 13
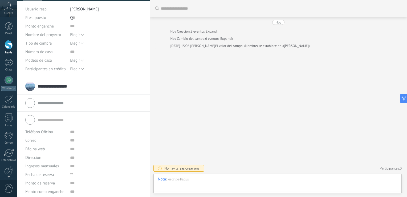
scroll to position [59, 0]
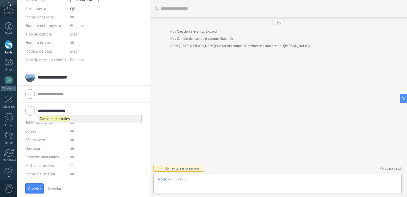
type input "**********"
click at [48, 116] on b "Datos" at bounding box center [45, 118] width 10 height 5
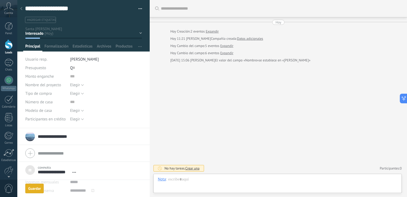
scroll to position [24, 0]
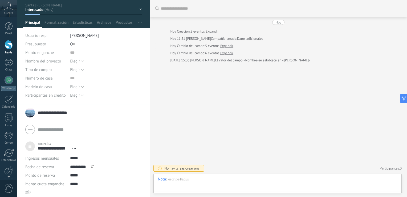
click at [65, 148] on input "**********" at bounding box center [54, 147] width 32 height 5
click at [80, 147] on div "**********" at bounding box center [83, 145] width 116 height 13
click at [75, 148] on use at bounding box center [73, 148] width 3 height 1
click at [84, 166] on div "Desatar" at bounding box center [87, 164] width 35 height 9
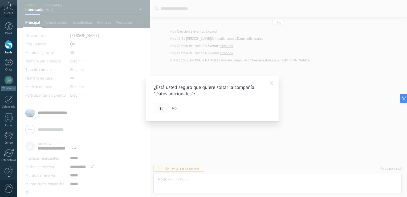
click at [163, 111] on button "Si" at bounding box center [161, 108] width 14 height 10
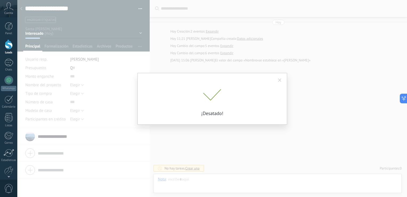
scroll to position [0, 0]
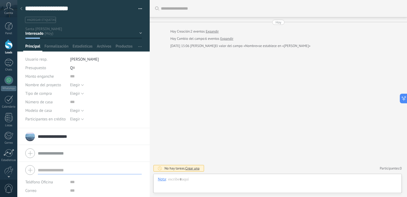
click at [63, 169] on input "text" at bounding box center [90, 169] width 104 height 9
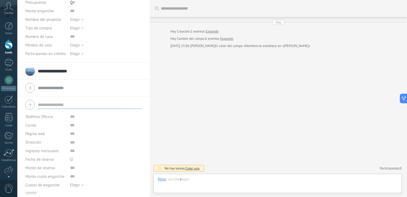
scroll to position [67, 0]
click at [232, 118] on div "Buscar Carga más [DATE] [DATE] Creación: 2 eventos Expandir [DATE] Cambio del c…" at bounding box center [278, 98] width 257 height 197
click at [49, 114] on span "Teléfono Oficina" at bounding box center [39, 115] width 28 height 5
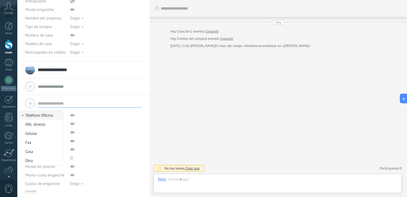
click at [49, 114] on span "Teléfono Oficina" at bounding box center [40, 115] width 42 height 5
click at [63, 73] on div "**********" at bounding box center [49, 69] width 48 height 13
type textarea "***"
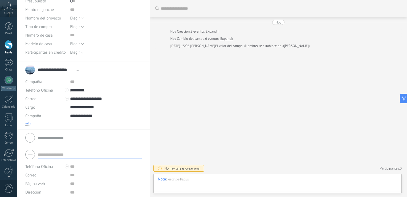
click at [29, 125] on span "más" at bounding box center [28, 123] width 6 height 4
click at [75, 78] on input "text" at bounding box center [106, 81] width 72 height 9
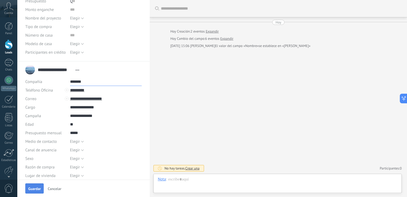
type input "*******"
click at [39, 190] on span "Guardar" at bounding box center [34, 188] width 13 height 4
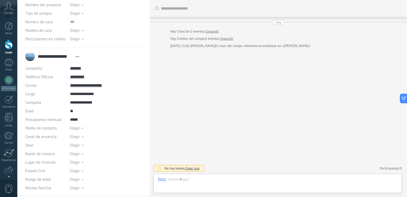
scroll to position [192, 0]
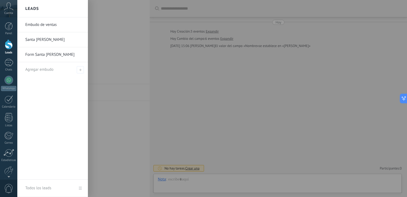
click at [7, 46] on div at bounding box center [9, 44] width 8 height 10
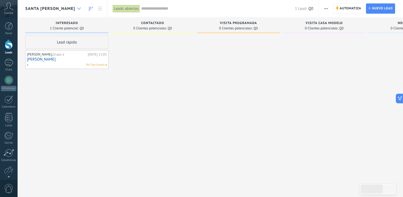
click at [77, 7] on icon at bounding box center [78, 8] width 3 height 2
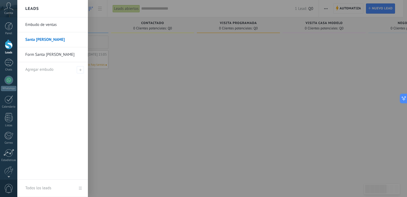
click at [55, 53] on link "Form Santa [PERSON_NAME]" at bounding box center [53, 54] width 57 height 15
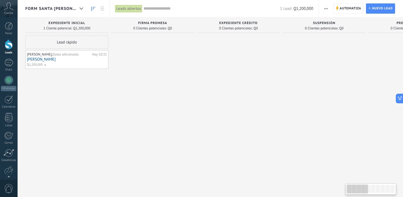
click at [65, 59] on link "[PERSON_NAME]" at bounding box center [67, 59] width 80 height 5
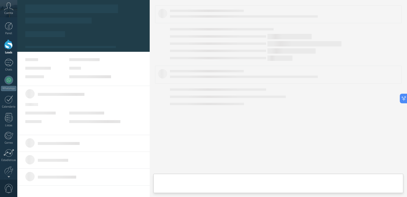
type textarea "**********"
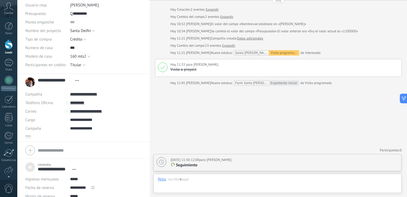
scroll to position [75, 0]
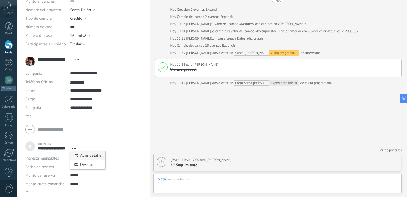
click at [85, 154] on link "Abrir detalle" at bounding box center [90, 155] width 21 height 5
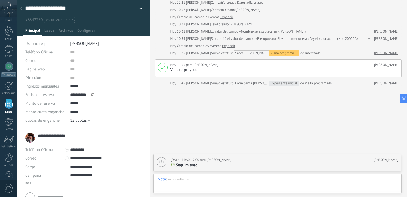
click at [21, 10] on div at bounding box center [21, 9] width 7 height 10
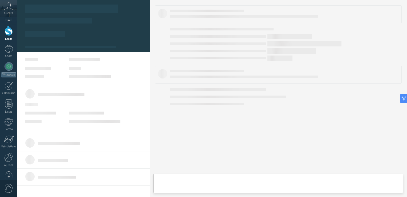
type textarea "**********"
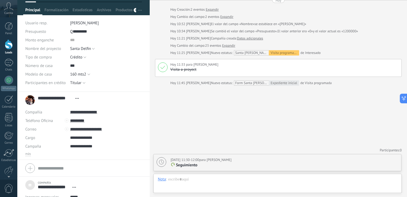
scroll to position [75, 0]
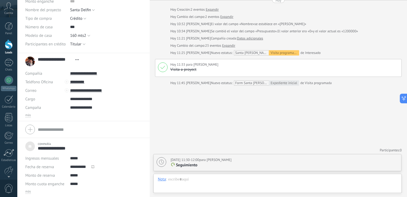
click at [64, 145] on input "**********" at bounding box center [54, 147] width 32 height 5
click at [65, 147] on input "**********" at bounding box center [54, 147] width 32 height 5
click at [68, 147] on input "**********" at bounding box center [54, 147] width 32 height 5
type input "*"
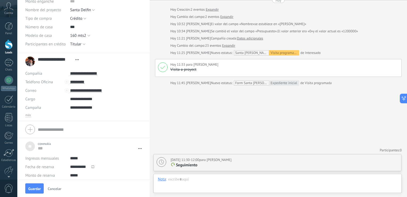
click at [128, 123] on div at bounding box center [83, 129] width 116 height 13
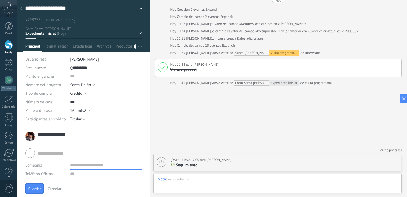
scroll to position [0, 0]
click at [104, 115] on div "Elegir Titular Cónyuge Padre Madre Hij@ Herman@ Futuro Cónyuge Titular" at bounding box center [106, 119] width 72 height 9
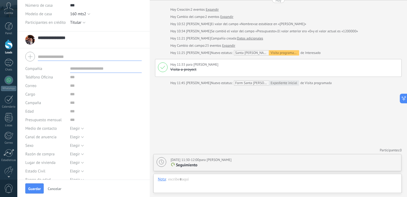
scroll to position [107, 0]
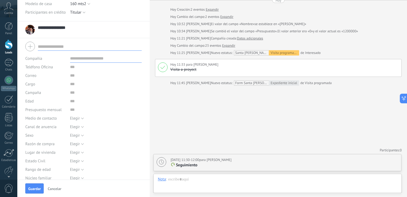
click at [69, 95] on div "Campaña" at bounding box center [83, 92] width 116 height 9
click at [86, 114] on div "Elegir Llamada WhatsApp Correo Elegir" at bounding box center [106, 118] width 72 height 9
click at [88, 145] on div "Elegir Inversión Vivienda Elegir" at bounding box center [106, 143] width 72 height 9
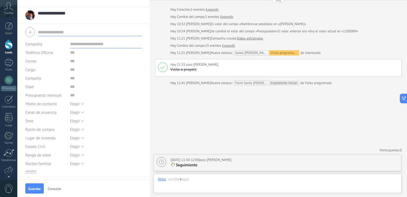
scroll to position [135, 0]
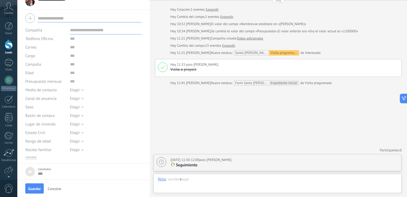
click at [84, 149] on div "Elegir 2 personas 3 personas 4 personas 5 personas más de 5 personas Elegir" at bounding box center [106, 149] width 72 height 9
click at [85, 172] on input "text" at bounding box center [90, 172] width 104 height 5
click at [50, 169] on div "Compañía" at bounding box center [90, 168] width 104 height 3
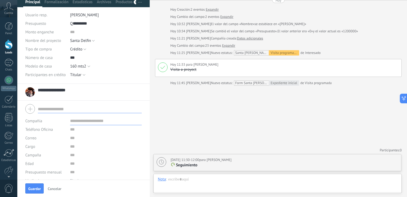
click at [60, 86] on div "**********" at bounding box center [48, 91] width 47 height 13
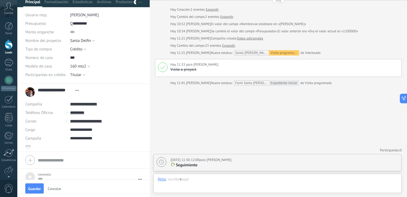
click at [60, 89] on input "**********" at bounding box center [55, 89] width 35 height 5
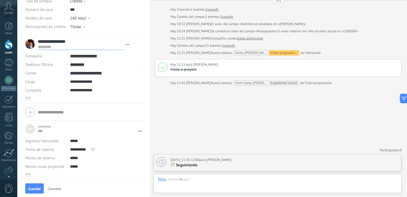
click at [53, 139] on span "Ingresos mensuales" at bounding box center [42, 141] width 34 height 4
click at [30, 175] on span "más" at bounding box center [28, 174] width 6 height 4
type textarea "***"
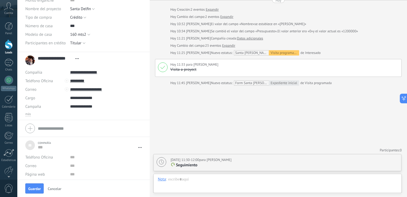
scroll to position [0, 0]
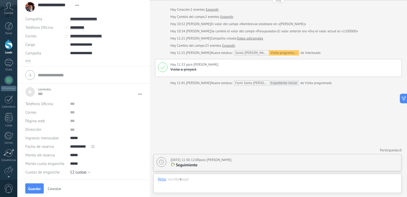
click at [300, 134] on div "Buscar Carga más [DATE] [DATE] Creación: 2 eventos Expandir [DATE] Cambio del c…" at bounding box center [278, 87] width 257 height 219
click at [237, 107] on div "Buscar Carga más [DATE] [DATE] Creación: 2 eventos Expandir [DATE] Cambio del c…" at bounding box center [278, 87] width 257 height 219
click at [290, 109] on div "Buscar Carga más [DATE] [DATE] Creación: 2 eventos Expandir [DATE] Cambio del c…" at bounding box center [278, 87] width 257 height 219
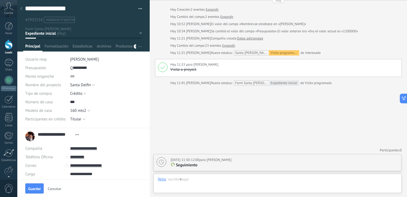
click at [203, 118] on div "Buscar Carga más [DATE] [DATE] Creación: 2 eventos Expandir [DATE] Cambio del c…" at bounding box center [278, 87] width 257 height 219
click at [54, 191] on button "Cancelar" at bounding box center [55, 188] width 18 height 9
type input "**********"
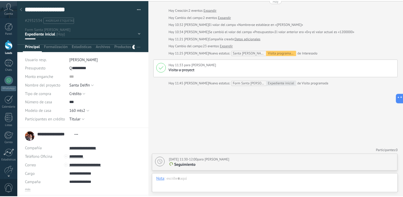
scroll to position [112, 0]
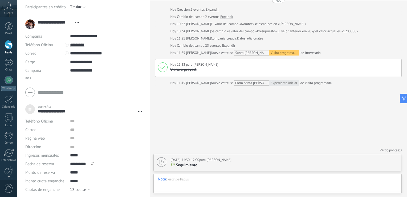
click at [222, 124] on div "Buscar Carga más [DATE] [DATE] Creación: 2 eventos Expandir [DATE] Cambio del c…" at bounding box center [278, 87] width 257 height 219
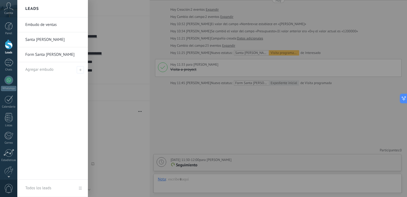
click at [9, 46] on div at bounding box center [9, 44] width 8 height 10
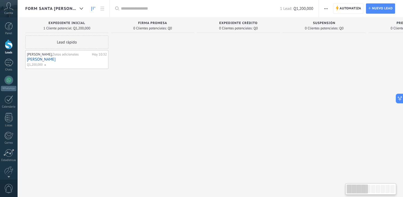
drag, startPoint x: 9, startPoint y: 46, endPoint x: 123, endPoint y: 113, distance: 131.6
click at [123, 112] on div at bounding box center [152, 98] width 83 height 127
click at [266, 116] on div at bounding box center [238, 98] width 83 height 127
click at [259, 86] on div at bounding box center [238, 98] width 83 height 127
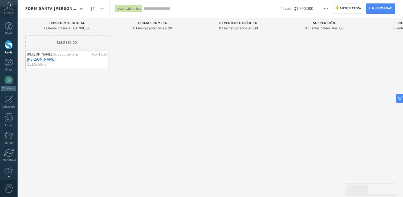
click at [223, 105] on div at bounding box center [238, 98] width 83 height 127
click at [7, 150] on div at bounding box center [8, 145] width 9 height 9
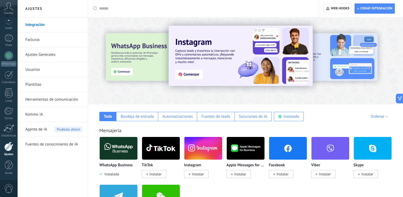
click at [37, 40] on link "Facturas" at bounding box center [53, 39] width 57 height 15
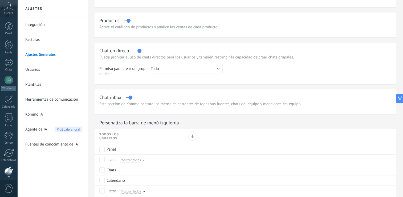
scroll to position [25, 0]
click at [7, 13] on span "Cuenta" at bounding box center [8, 12] width 9 height 3
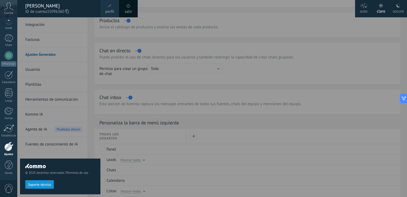
click at [109, 9] on span "perfil" at bounding box center [109, 12] width 9 height 6
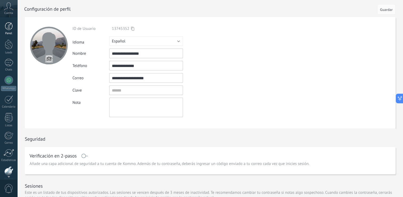
click at [6, 25] on div at bounding box center [9, 26] width 8 height 8
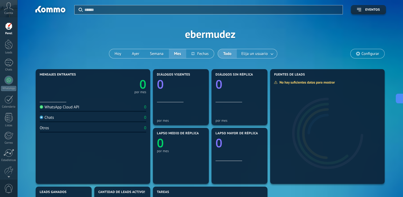
click at [357, 54] on icon at bounding box center [358, 53] width 4 height 4
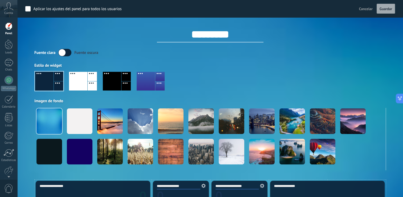
click at [120, 82] on div at bounding box center [112, 81] width 18 height 19
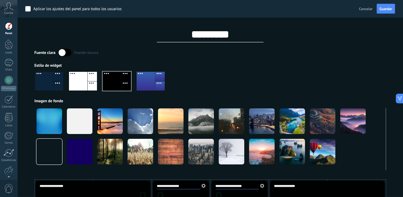
click at [242, 77] on div at bounding box center [210, 83] width 352 height 30
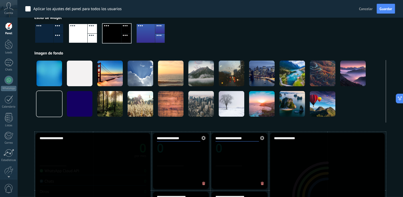
scroll to position [27, 0]
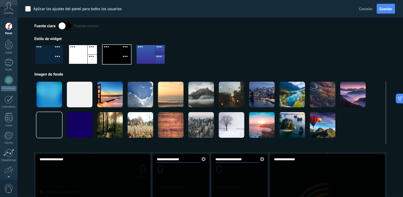
click at [50, 53] on div at bounding box center [44, 54] width 18 height 19
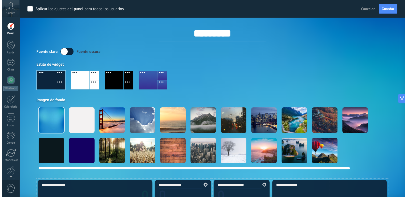
scroll to position [0, 0]
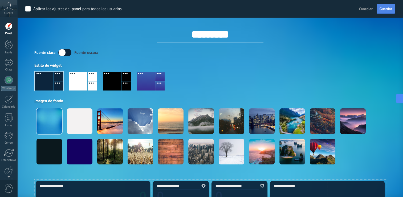
click at [382, 11] on span "Guardar" at bounding box center [386, 9] width 13 height 4
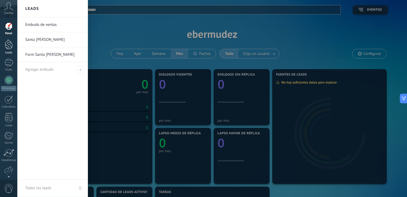
click at [9, 45] on div at bounding box center [9, 44] width 8 height 10
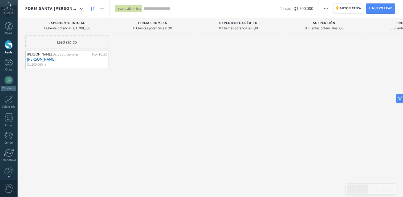
click at [328, 11] on span "button" at bounding box center [325, 8] width 3 height 10
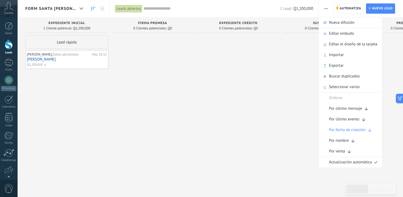
click at [296, 56] on div at bounding box center [324, 98] width 83 height 127
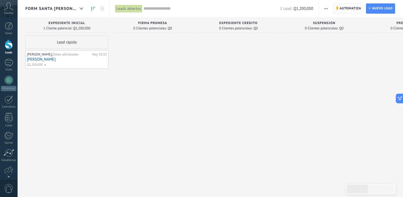
click at [336, 12] on span "Automatiza Automatiza" at bounding box center [348, 8] width 30 height 10
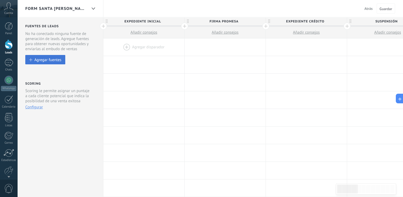
click at [44, 59] on div "Agregar fuentes" at bounding box center [47, 59] width 27 height 5
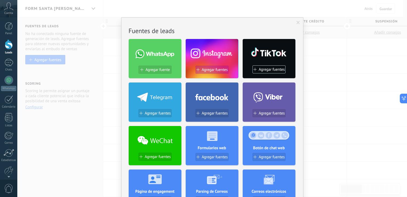
click at [206, 70] on span "Agregar fuentes" at bounding box center [215, 69] width 26 height 5
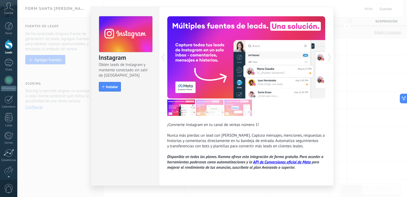
scroll to position [19, 0]
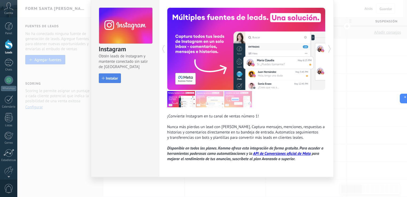
click at [106, 77] on span "Instalar" at bounding box center [112, 78] width 12 height 4
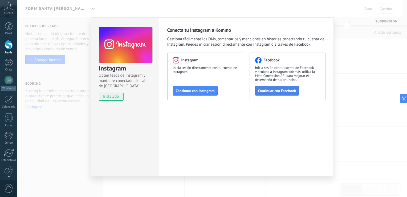
click at [276, 92] on span "Continuar con Facebook" at bounding box center [277, 91] width 38 height 4
click at [356, 54] on div "Instagram Obtén leads de Instagram y mantente conectado sin salir de Kommo inst…" at bounding box center [212, 98] width 390 height 197
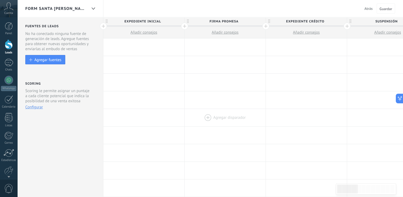
click at [249, 115] on div at bounding box center [225, 117] width 81 height 17
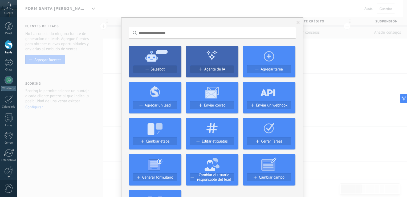
click at [324, 104] on div "No hay resultados Salesbot Agente de IA Agregar tarea Agregar un lead Enviar co…" at bounding box center [212, 98] width 390 height 197
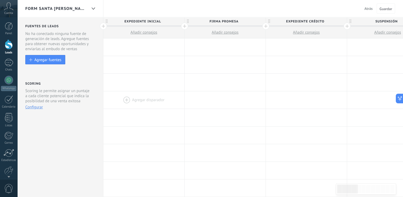
click at [155, 100] on div at bounding box center [143, 99] width 81 height 17
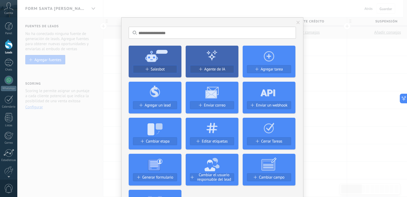
click at [109, 105] on div "No hay resultados Salesbot Agente de IA Agregar tarea Agregar un lead Enviar co…" at bounding box center [212, 98] width 390 height 197
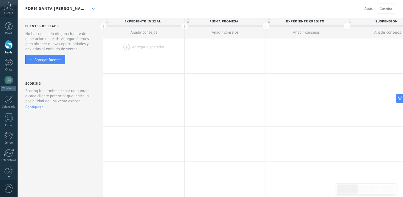
click at [90, 7] on div at bounding box center [93, 8] width 9 height 10
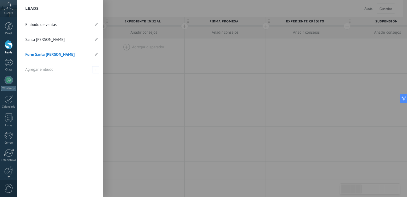
click at [56, 39] on link "Santa [PERSON_NAME]" at bounding box center [57, 39] width 65 height 15
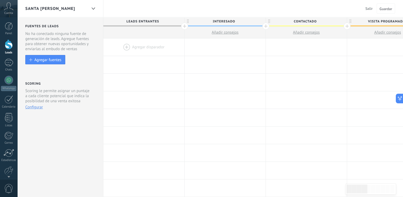
click at [142, 48] on div at bounding box center [143, 46] width 81 height 17
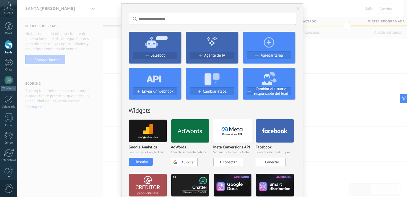
scroll to position [27, 0]
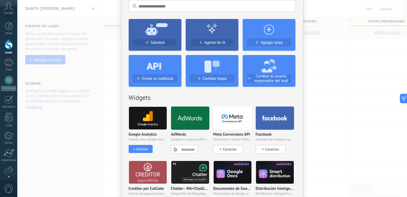
click at [239, 117] on use at bounding box center [231, 118] width 21 height 8
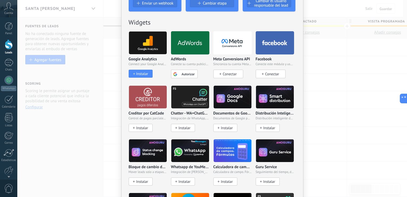
scroll to position [80, 0]
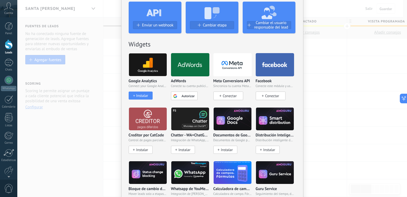
click at [226, 94] on span "Conectar" at bounding box center [230, 95] width 14 height 5
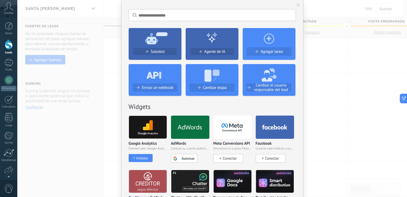
scroll to position [0, 0]
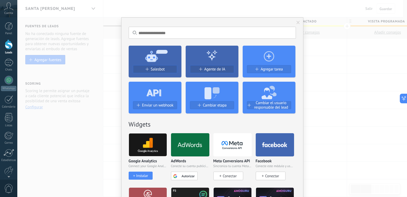
click at [326, 95] on div "No hay resultados Salesbot Agente de IA Agregar tarea Enviar un webhook Cambiar…" at bounding box center [212, 98] width 390 height 197
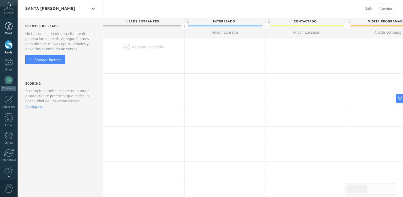
click at [6, 26] on div at bounding box center [9, 26] width 8 height 8
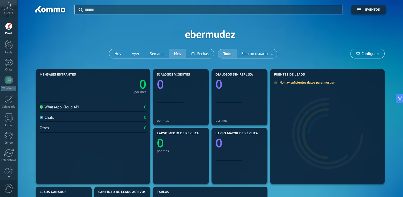
click at [11, 185] on span "0" at bounding box center [8, 188] width 9 height 9
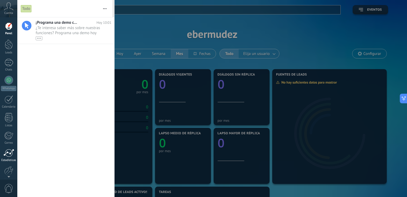
click at [7, 161] on div "Estadísticas" at bounding box center [8, 159] width 15 height 3
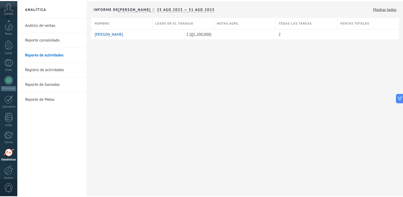
scroll to position [25, 0]
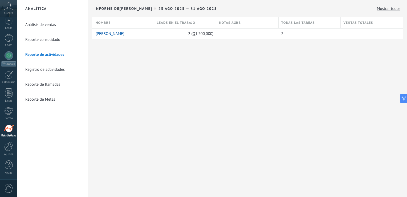
click at [36, 28] on link "Análisis de ventas" at bounding box center [53, 24] width 57 height 15
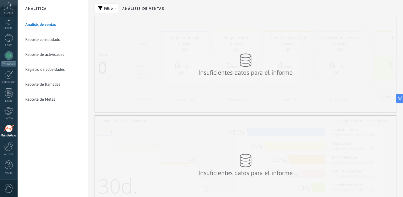
click at [35, 42] on link "Reporte consolidado" at bounding box center [53, 39] width 57 height 15
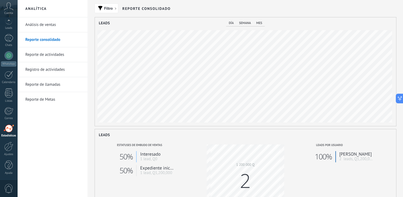
click at [64, 149] on div "Análisis de ventas Reporte consolidado Reporte de actividades Registro de activ…" at bounding box center [52, 106] width 70 height 179
click at [277, 140] on div "Estatuses de embudo de ventas 50% Interesado 1 lead, Q0 50% Expediente inicial …" at bounding box center [245, 187] width 293 height 96
click at [37, 140] on div "Análisis de ventas Reporte consolidado Reporte de actividades Registro de activ…" at bounding box center [52, 106] width 70 height 179
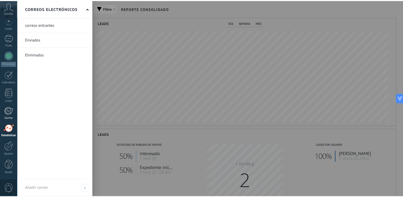
scroll to position [108, 301]
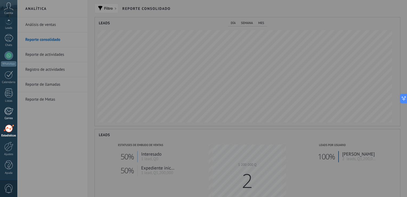
click at [13, 110] on div at bounding box center [8, 111] width 9 height 8
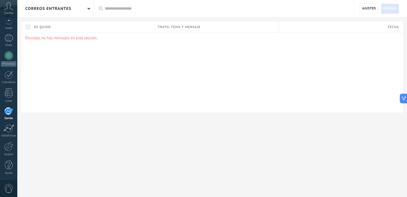
click at [77, 68] on div "Disculpa, no hay mensajes en esta sección.." at bounding box center [212, 72] width 382 height 80
click at [289, 80] on div "Disculpa, no hay mensajes en esta sección.." at bounding box center [212, 72] width 382 height 80
